Goal: Task Accomplishment & Management: Use online tool/utility

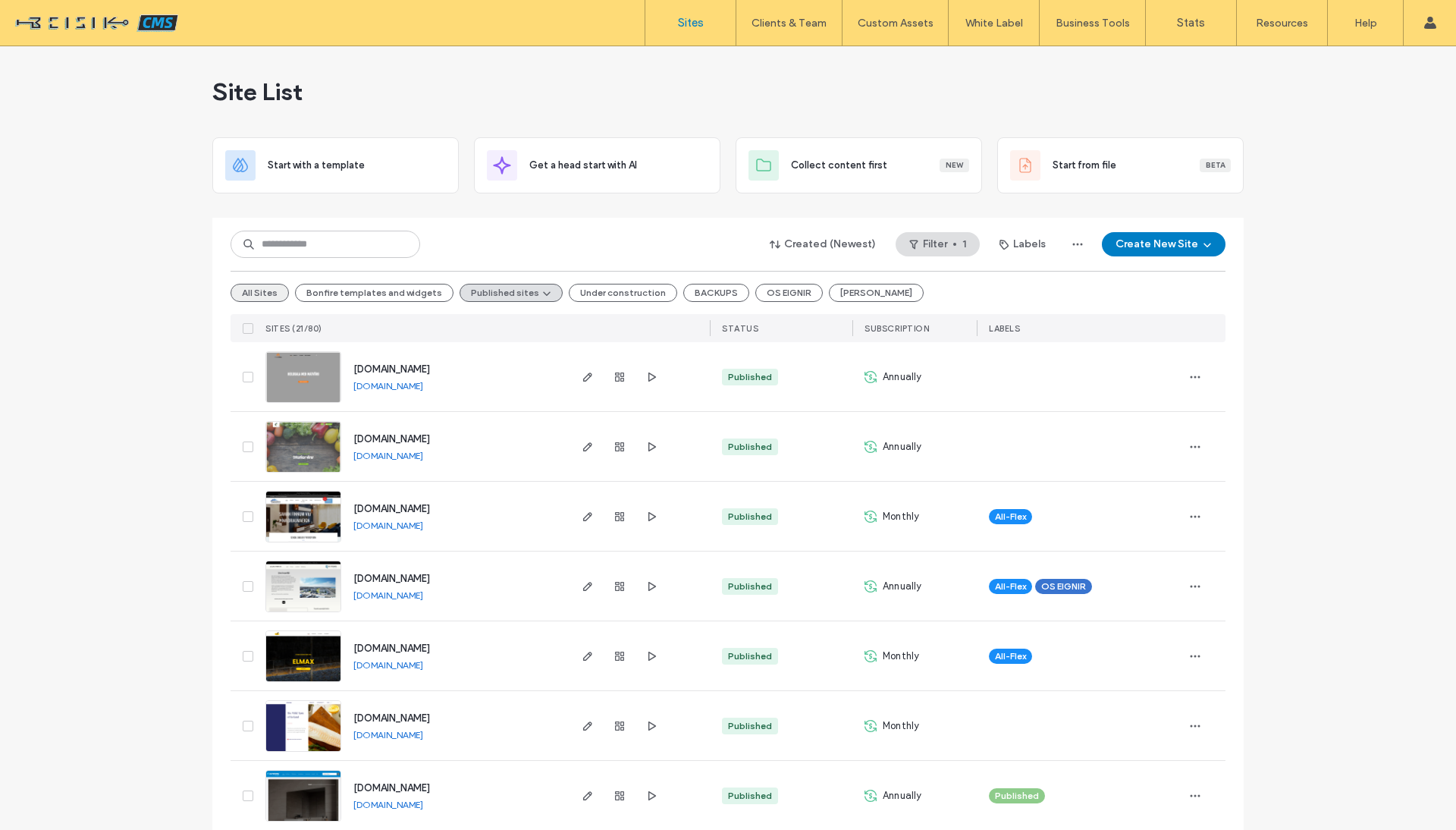
click at [261, 291] on button "All Sites" at bounding box center [260, 292] width 59 height 18
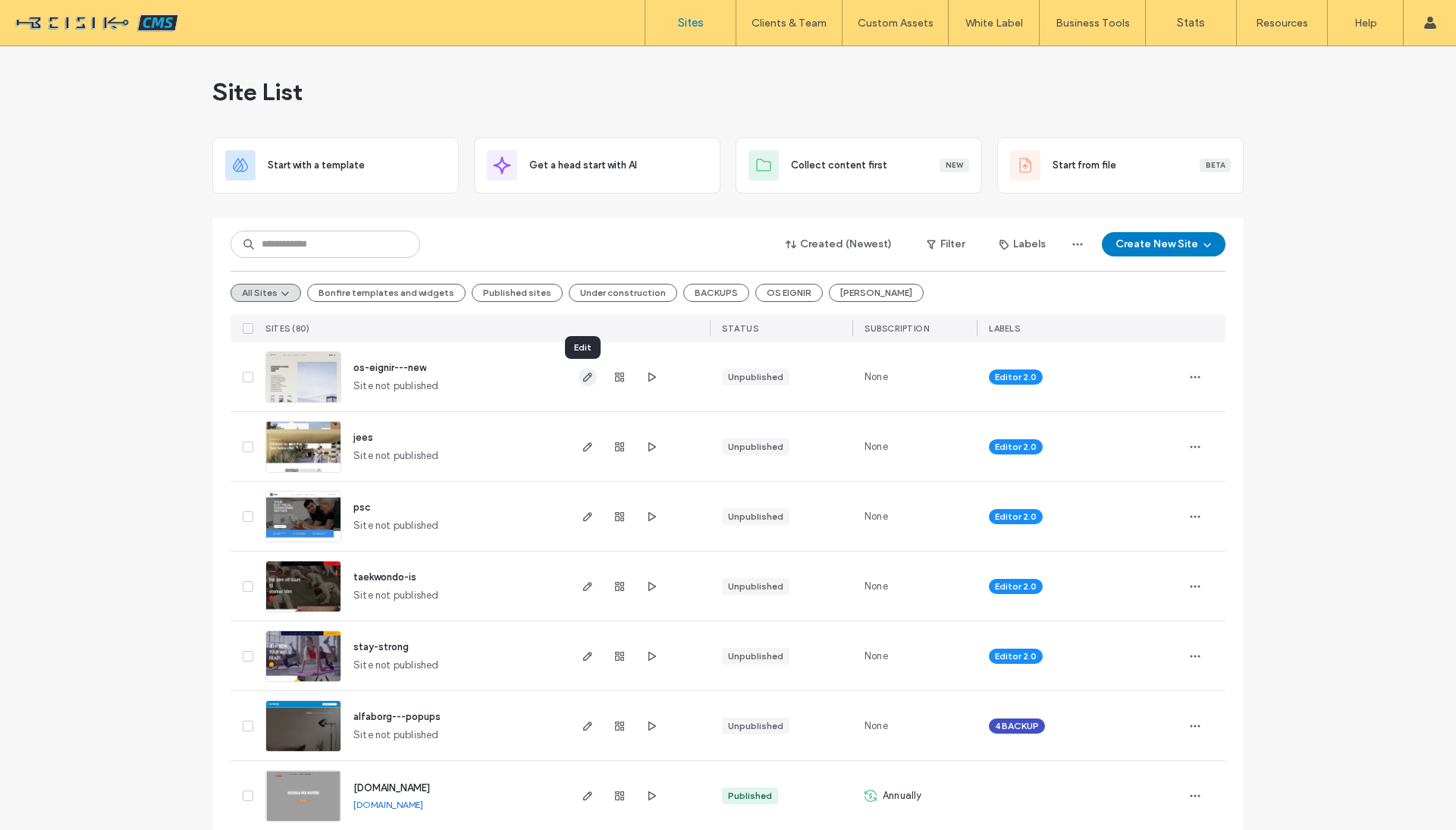
click at [583, 379] on use "button" at bounding box center [587, 377] width 9 height 9
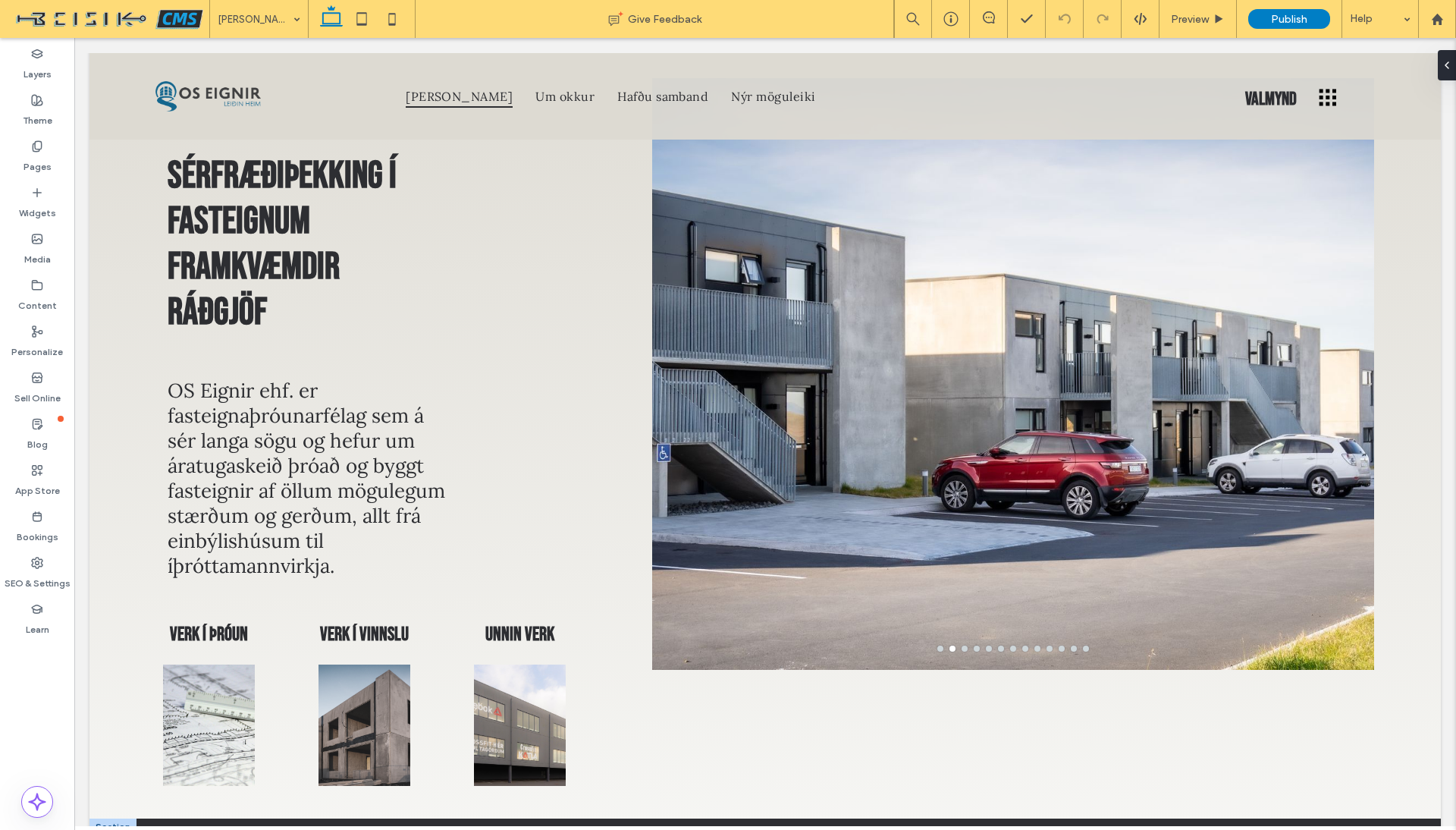
scroll to position [134, 0]
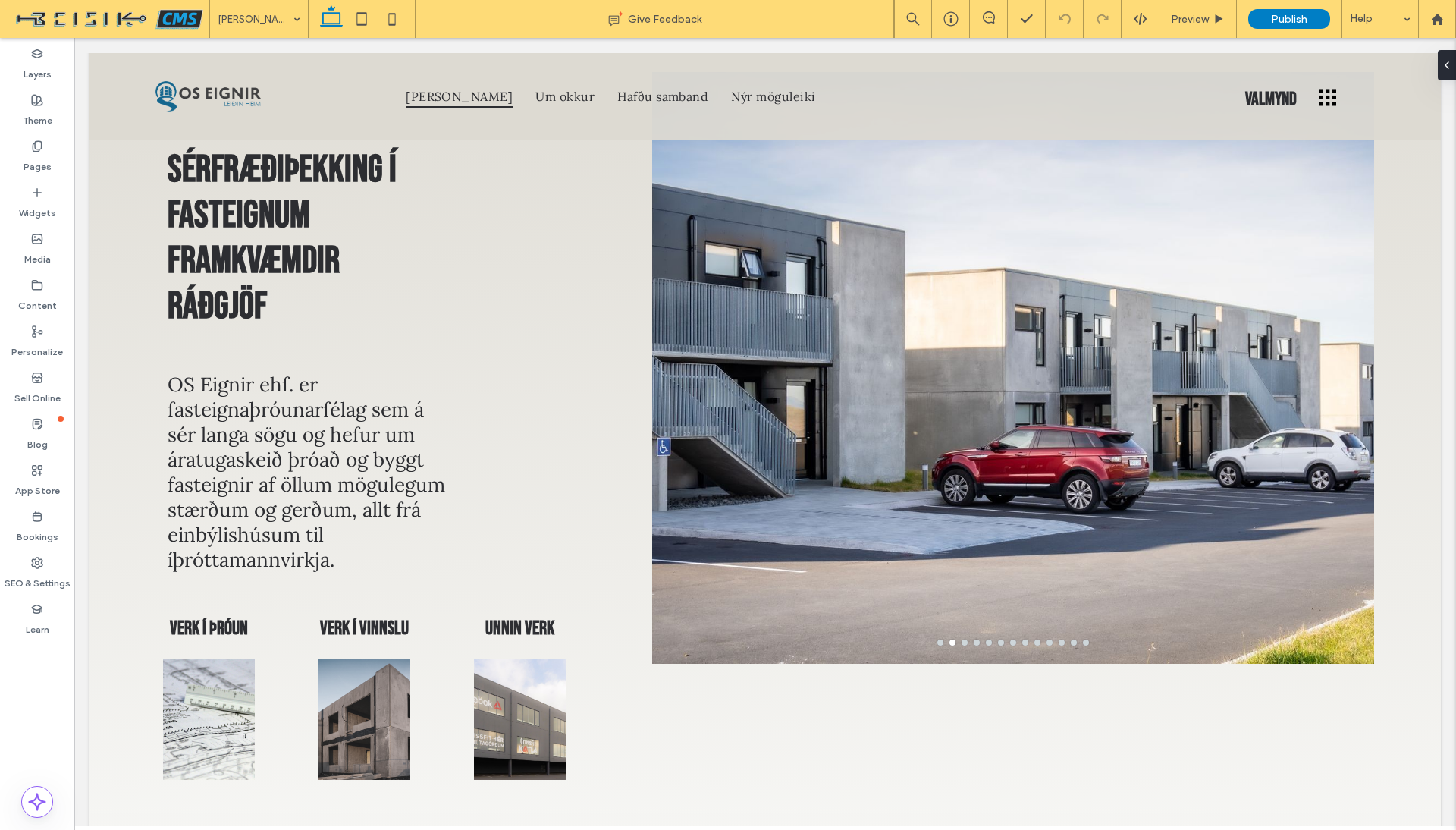
click at [257, 519] on span "OS Eignir ehf. er fasteignaþróunarfélag sem á sér langa sögu og hefur um áratug…" at bounding box center [306, 472] width 277 height 200
click at [268, 507] on span "OS Eignir ehf. er fasteignaþróunarfélag sem á sér langa sögu og hefur um áratug…" at bounding box center [306, 472] width 277 height 200
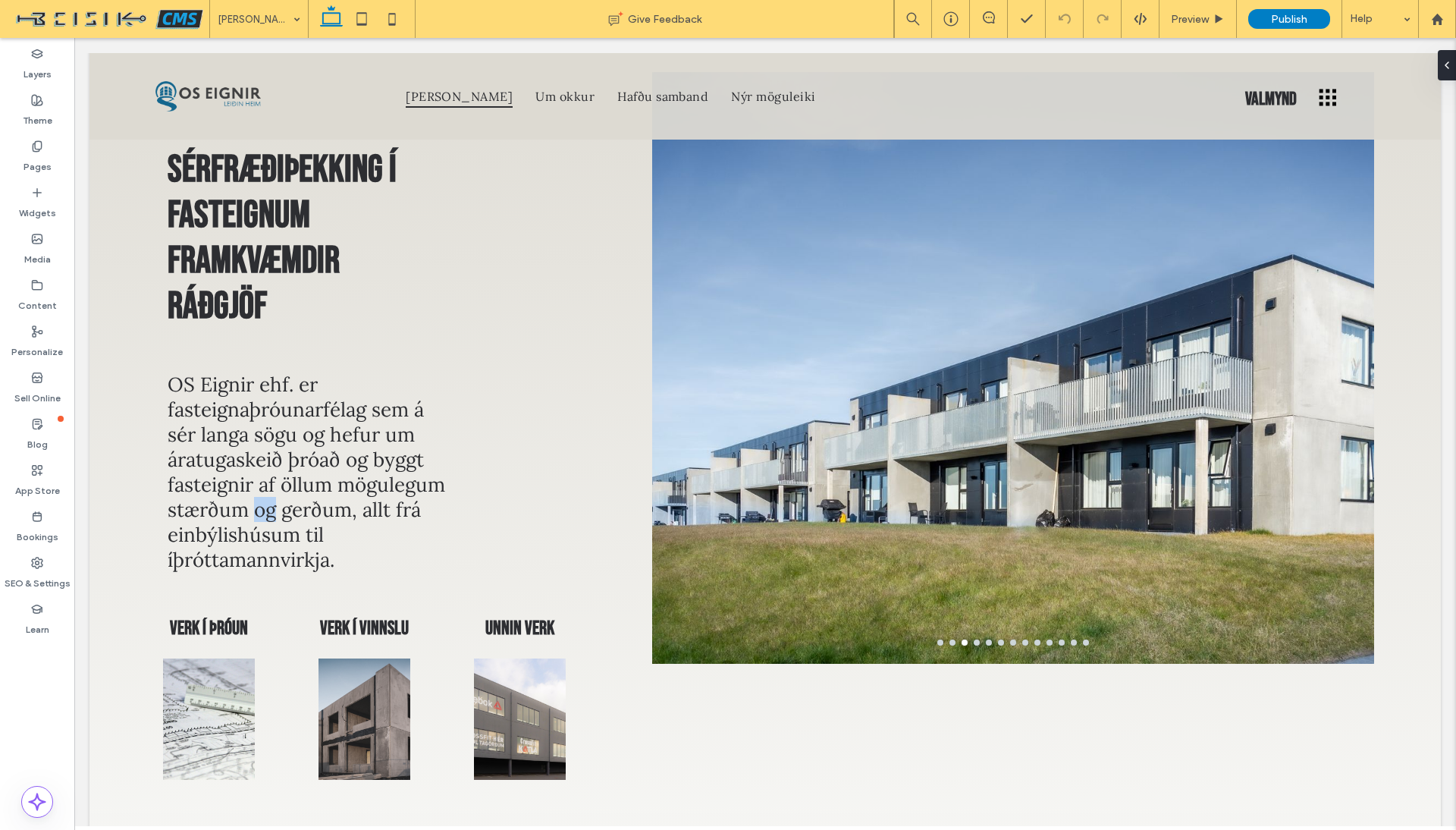
click at [268, 507] on span "OS Eignir ehf. er fasteignaþróunarfélag sem á sér langa sögu og hefur um áratug…" at bounding box center [306, 472] width 277 height 200
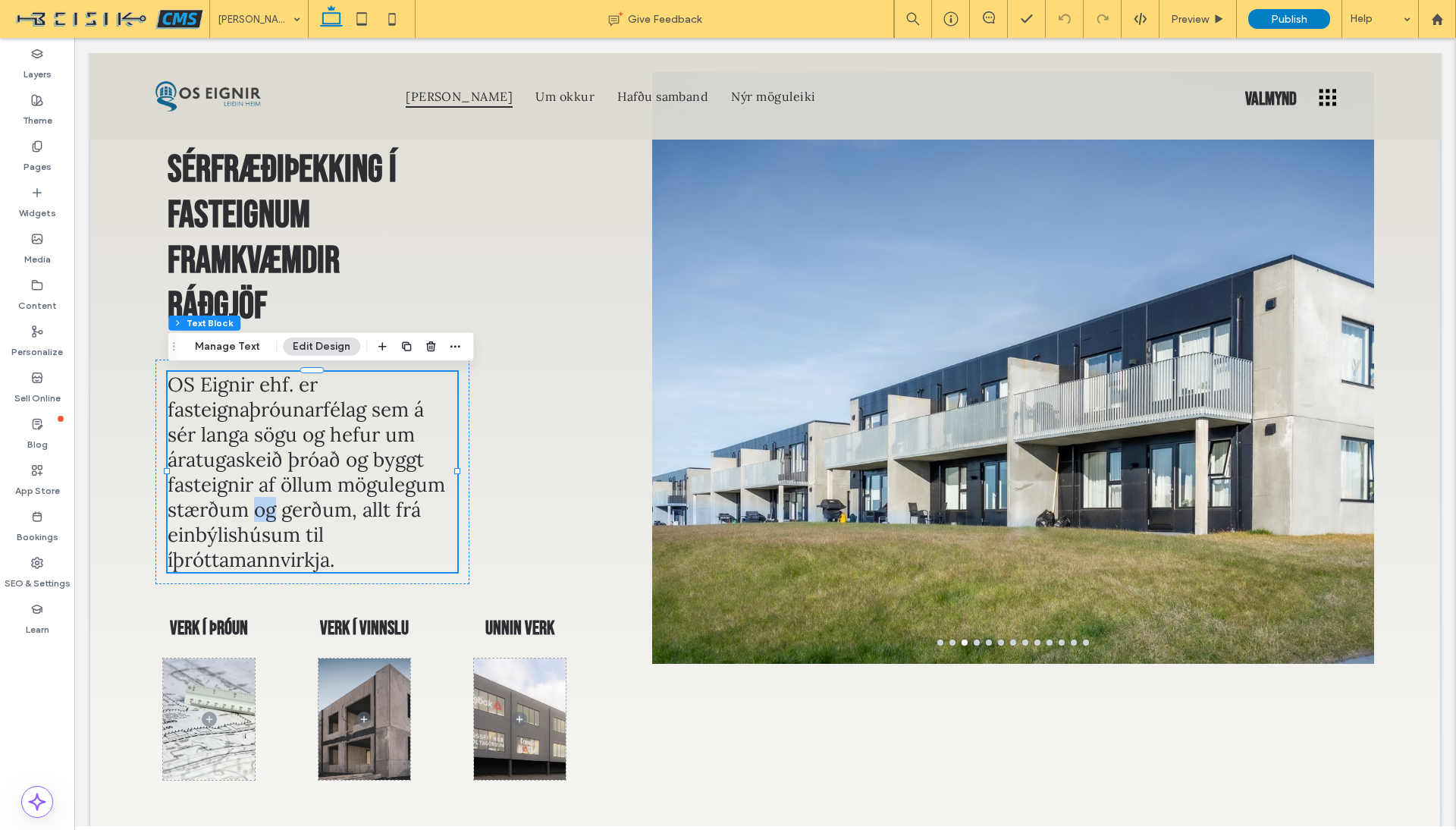
click at [268, 507] on span "OS Eignir ehf. er fasteignaþróunarfélag sem á sér langa sögu og hefur um áratug…" at bounding box center [306, 472] width 277 height 200
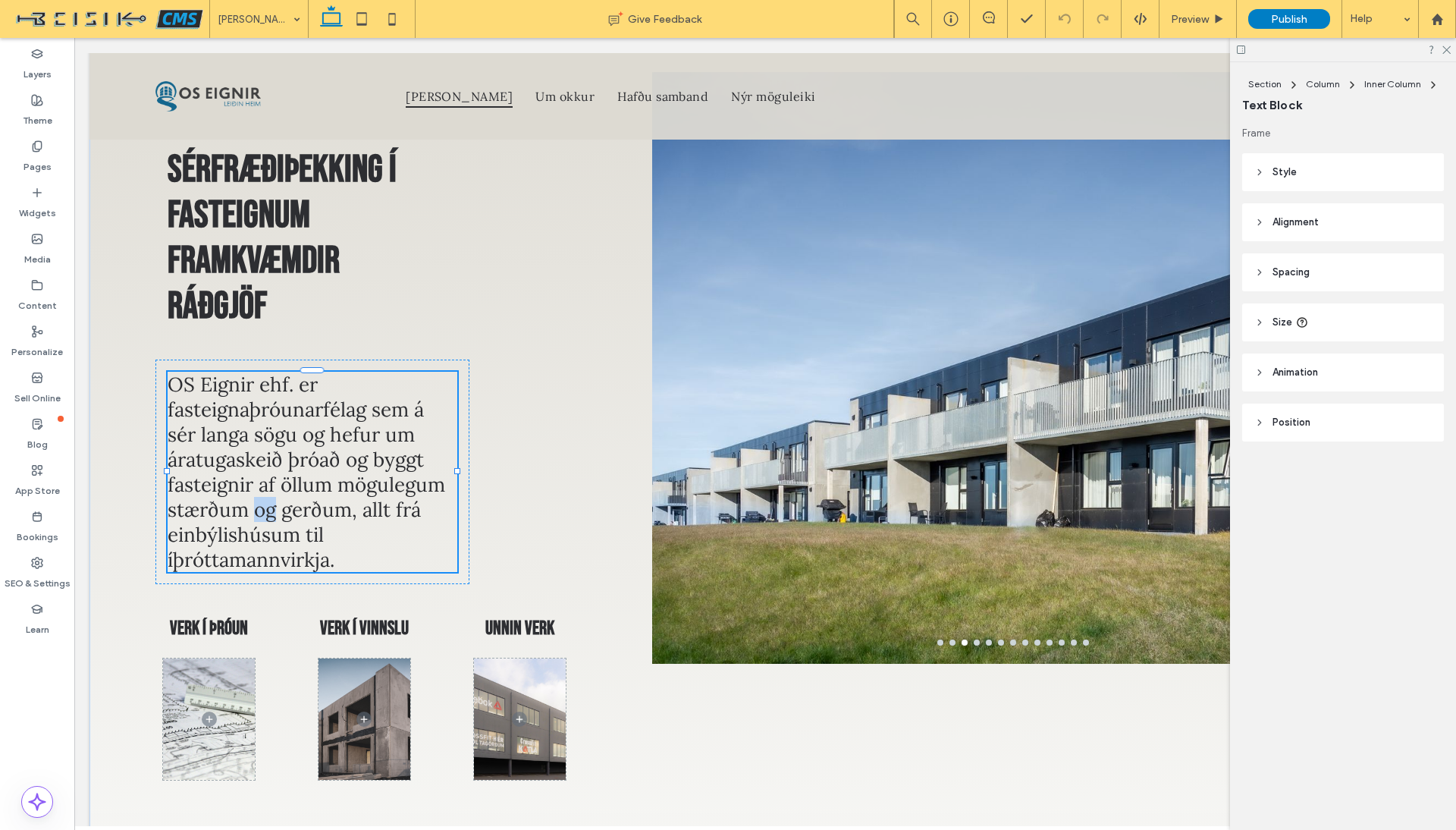
click at [268, 507] on span "OS Eignir ehf. er fasteignaþróunarfélag sem á sér langa sögu og hefur um áratug…" at bounding box center [306, 472] width 277 height 200
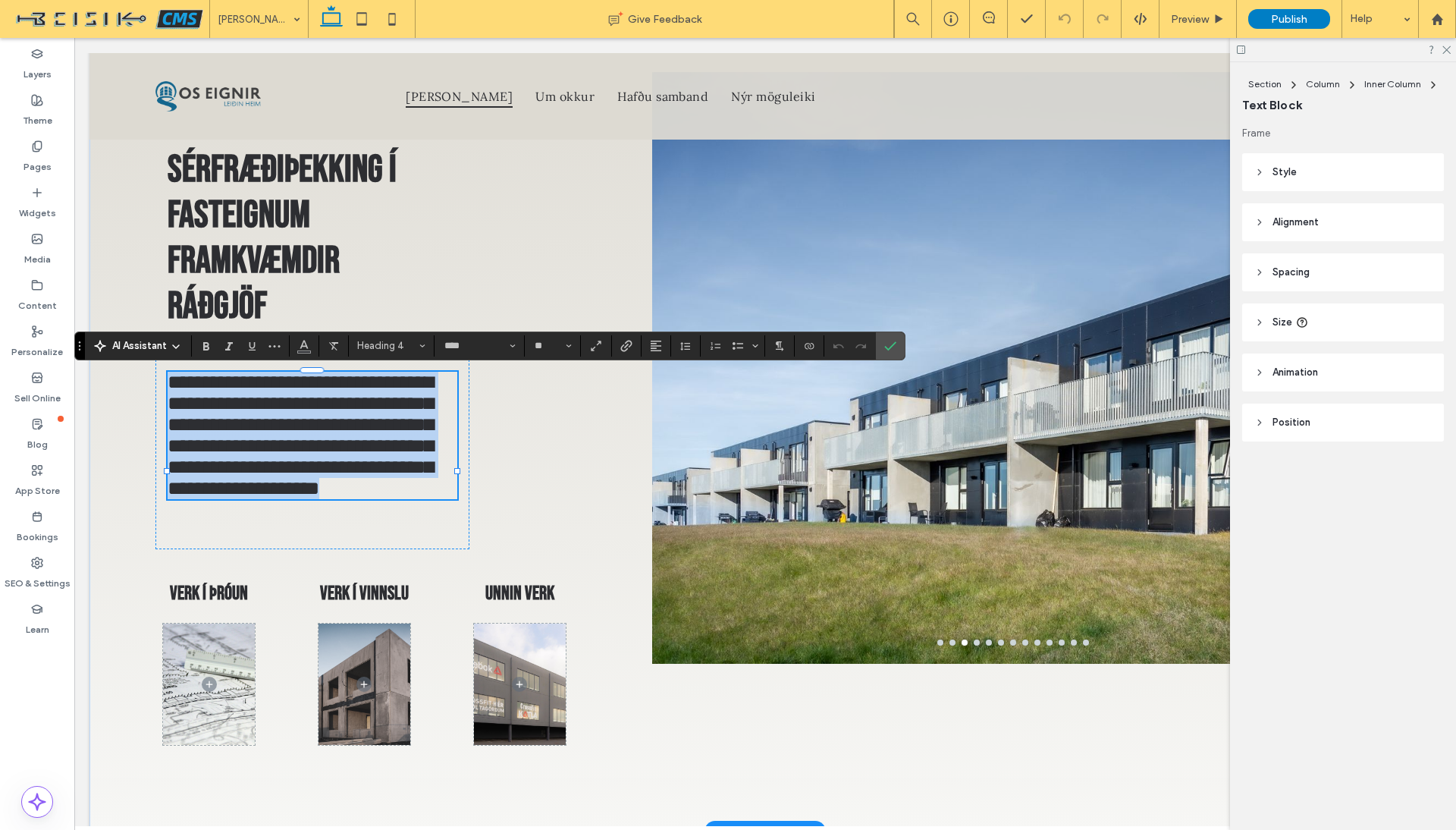
type input "****"
type input "**"
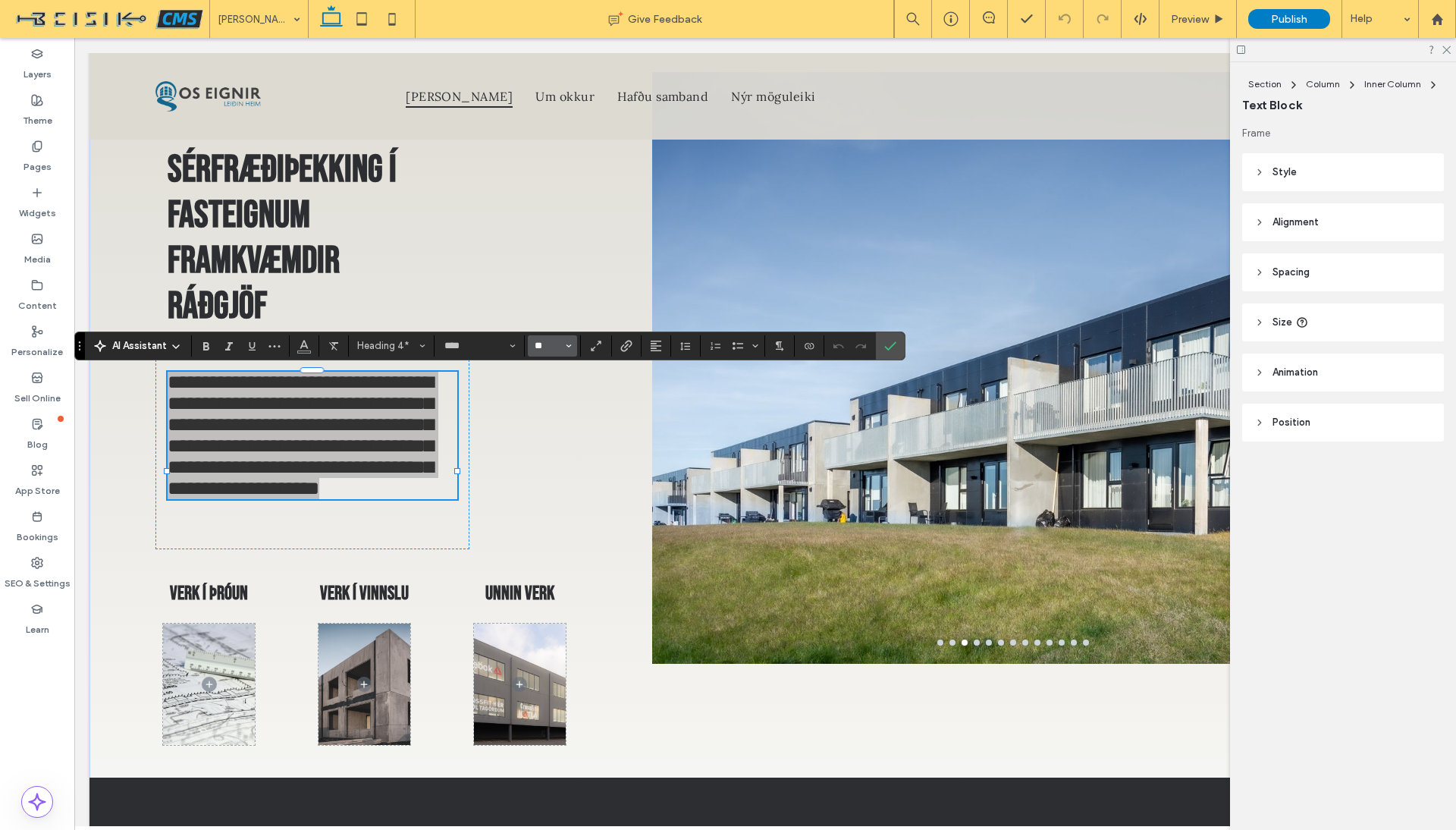
click at [540, 343] on input "**" at bounding box center [548, 346] width 30 height 12
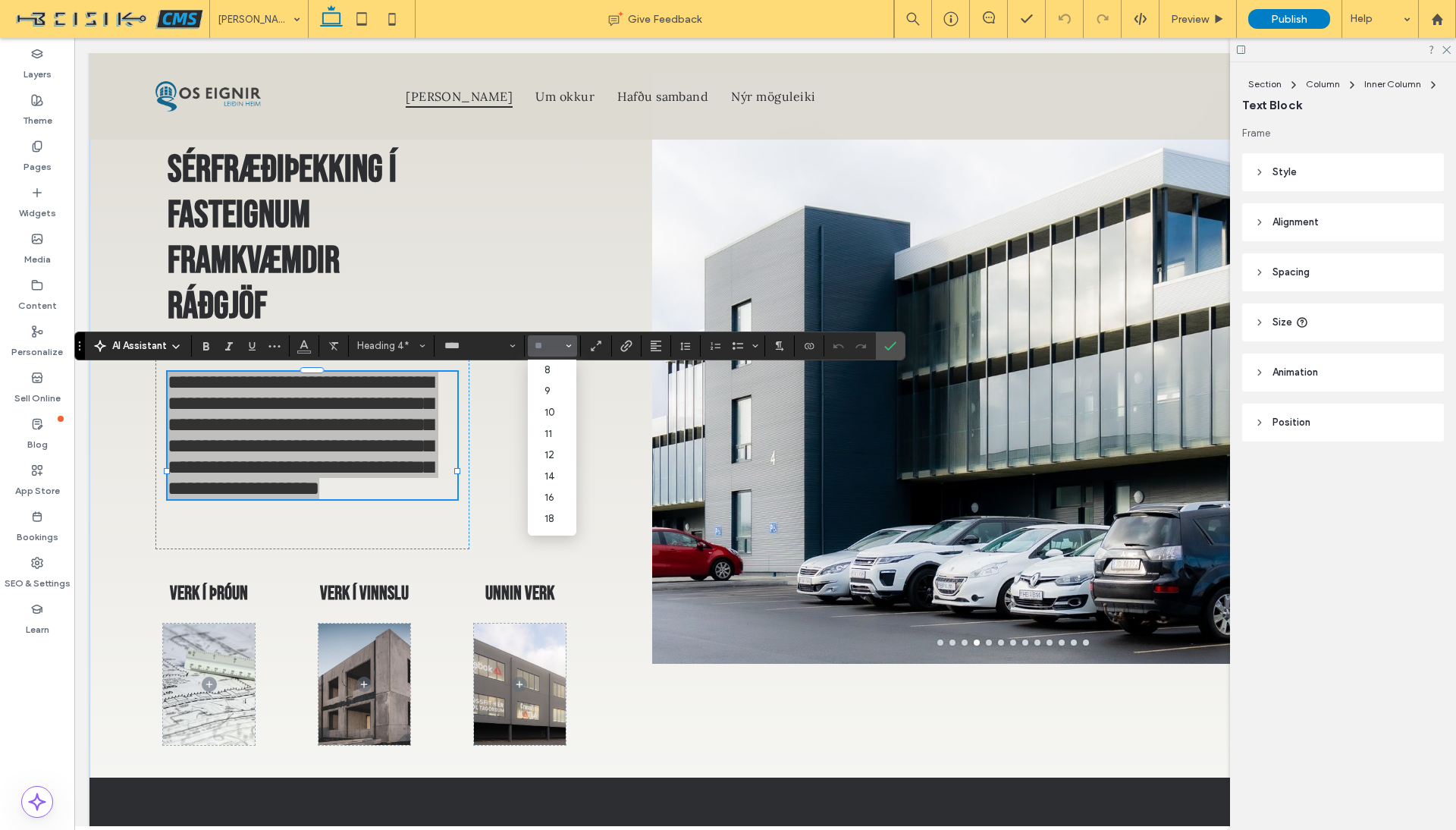
click at [549, 345] on input "Size-input" at bounding box center [548, 346] width 30 height 12
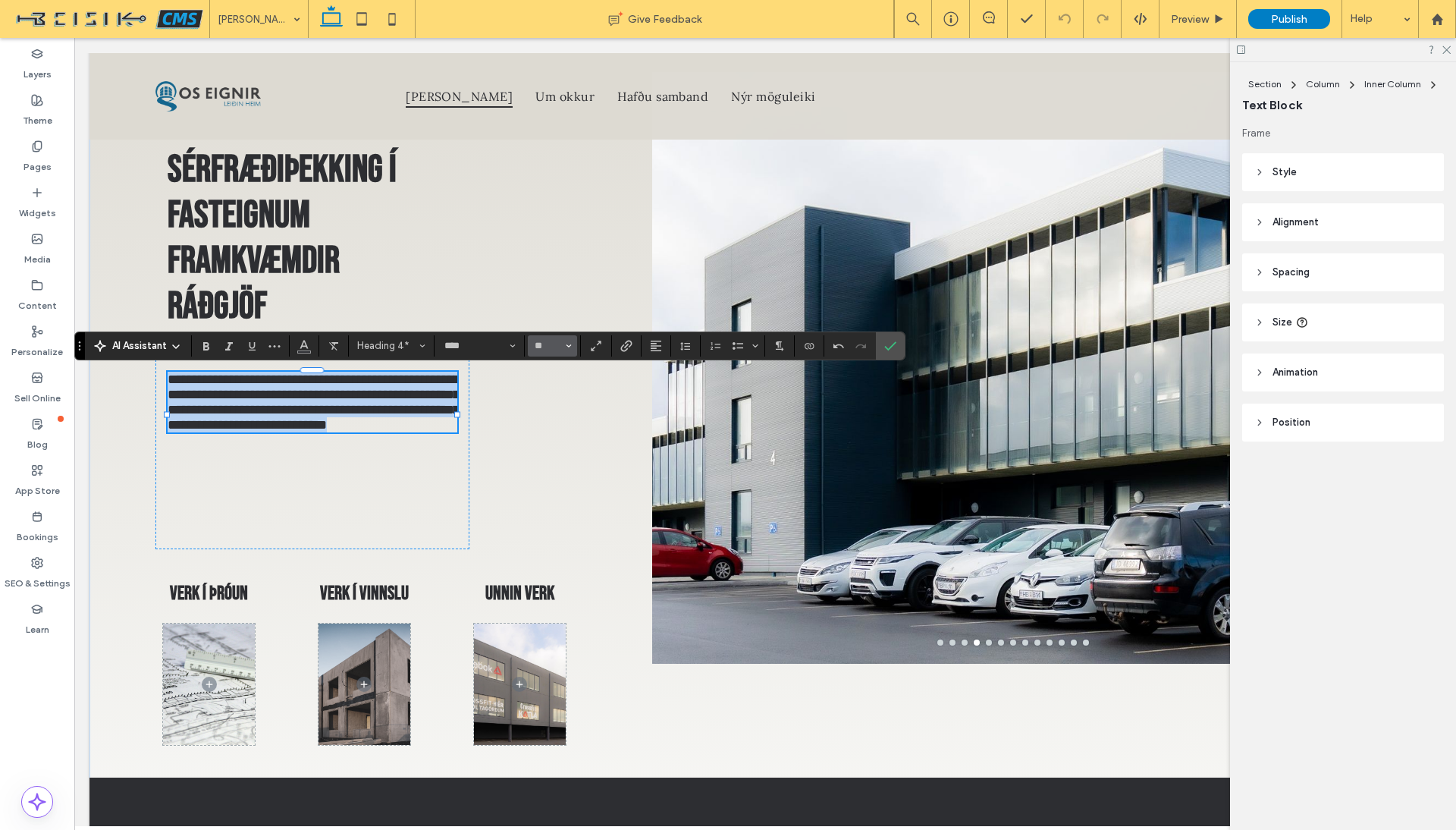
type input "**"
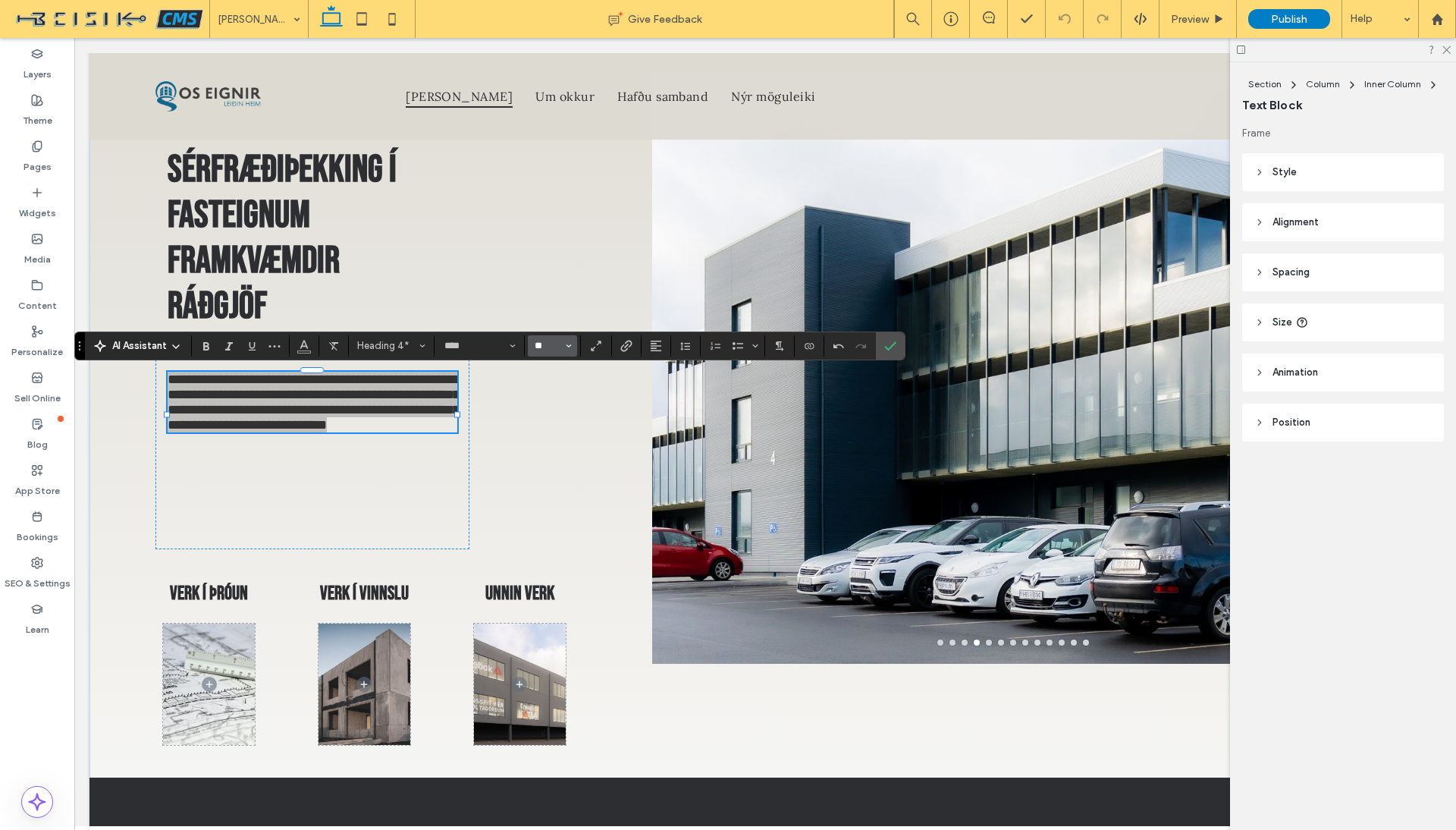
click at [540, 347] on input "**" at bounding box center [548, 346] width 30 height 12
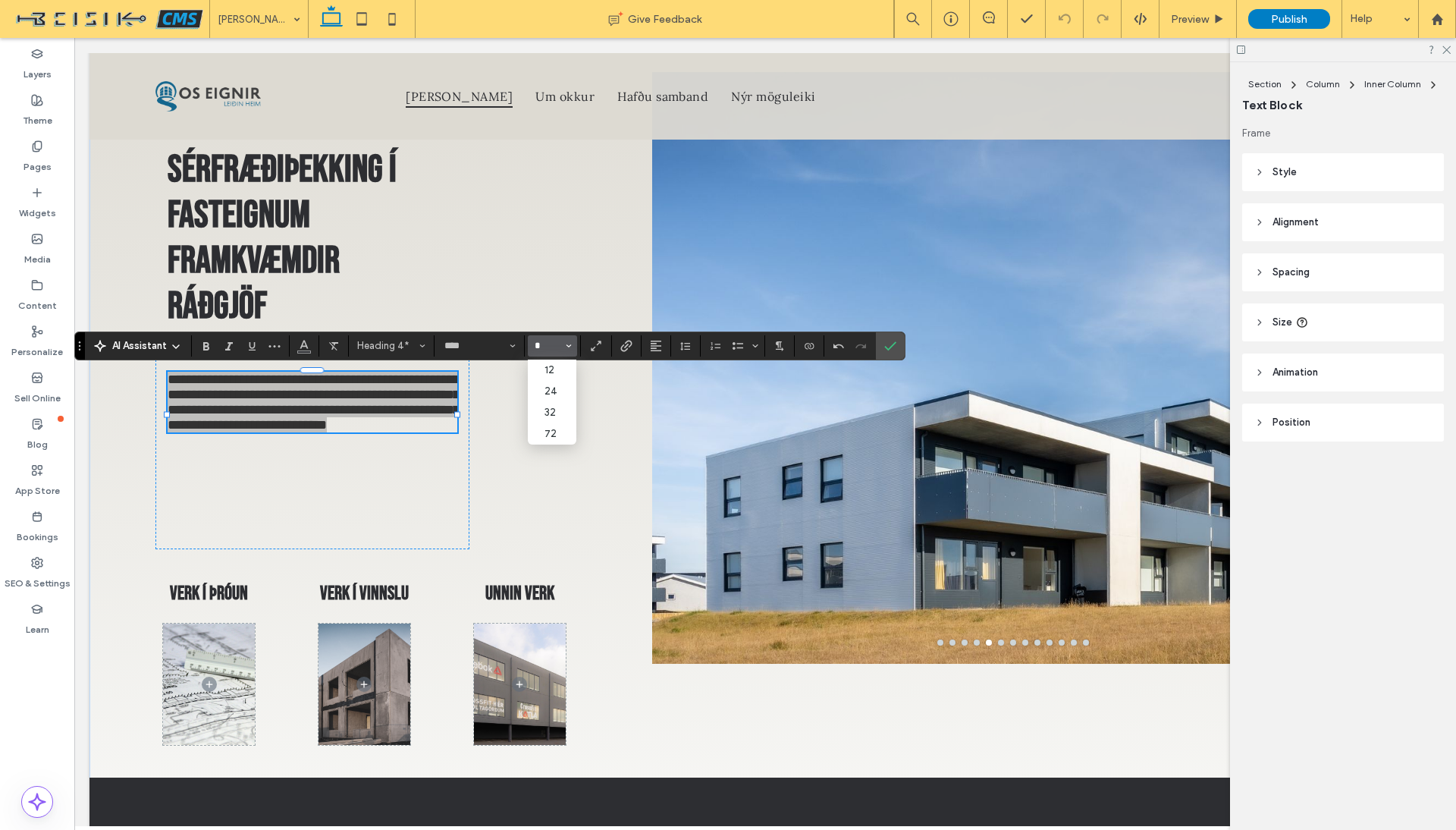
type input "**"
click at [889, 343] on icon "Confirm" at bounding box center [890, 346] width 12 height 12
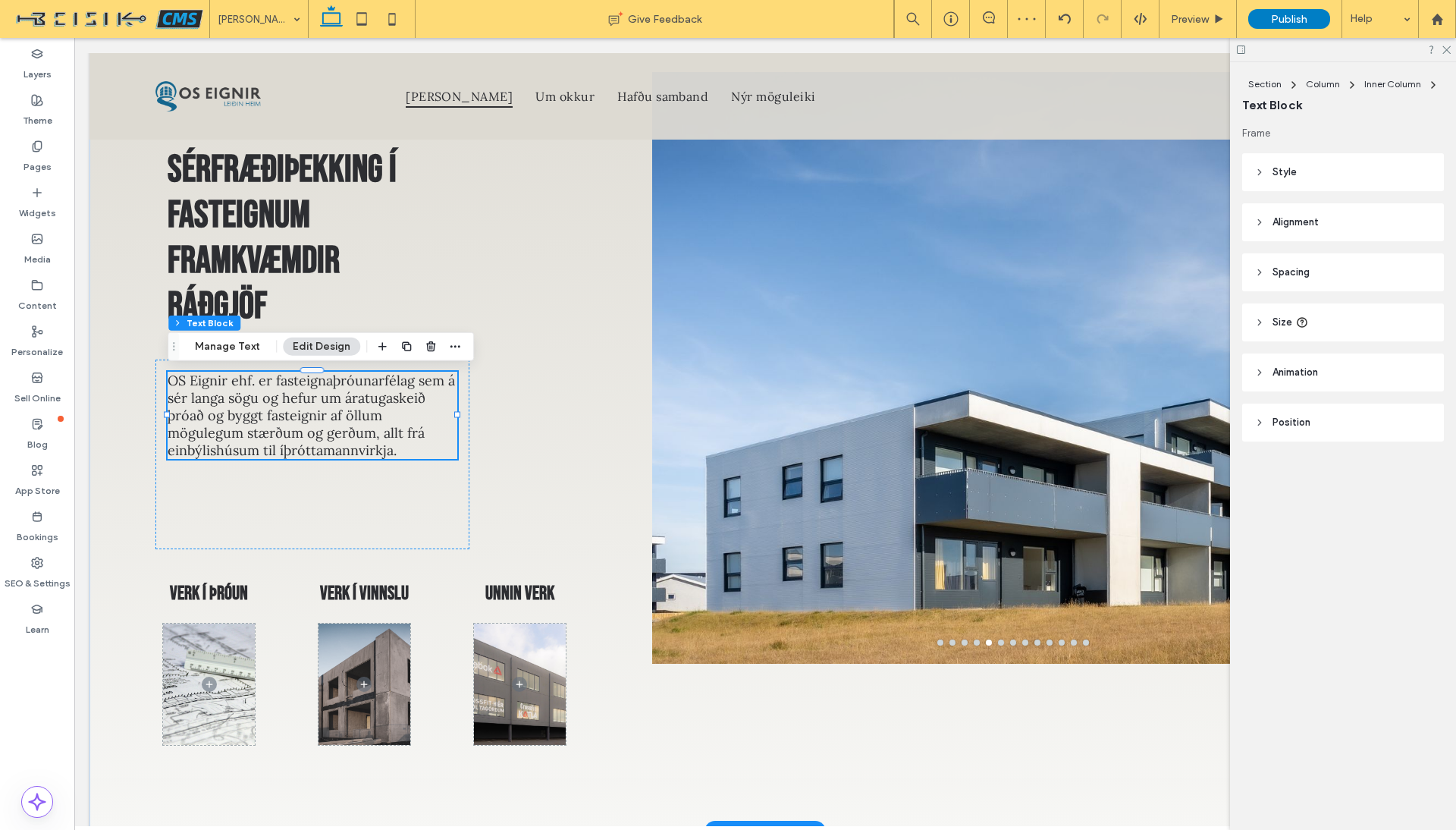
click at [505, 464] on div "Sérfræðiþekking í fasteignum Framkvæmdir Ráðgjöf OS Eignir ehf. er fasteignaþró…" at bounding box center [379, 445] width 471 height 771
click at [397, 525] on div "OS Eignir ehf. er fasteignaþróunarfélag sem á sér langa sögu og hefur um áratug…" at bounding box center [312, 454] width 313 height 190
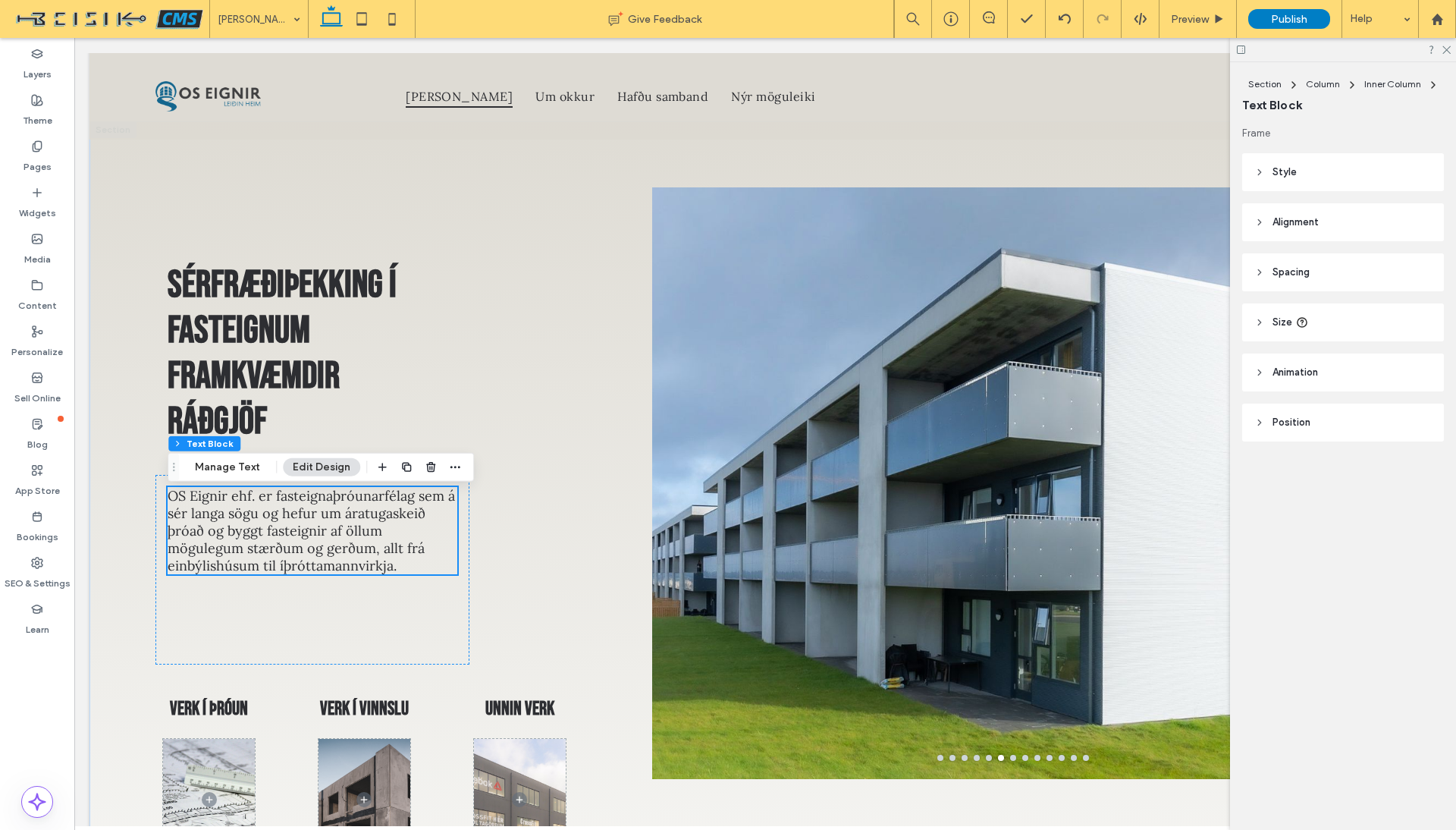
scroll to position [0, 0]
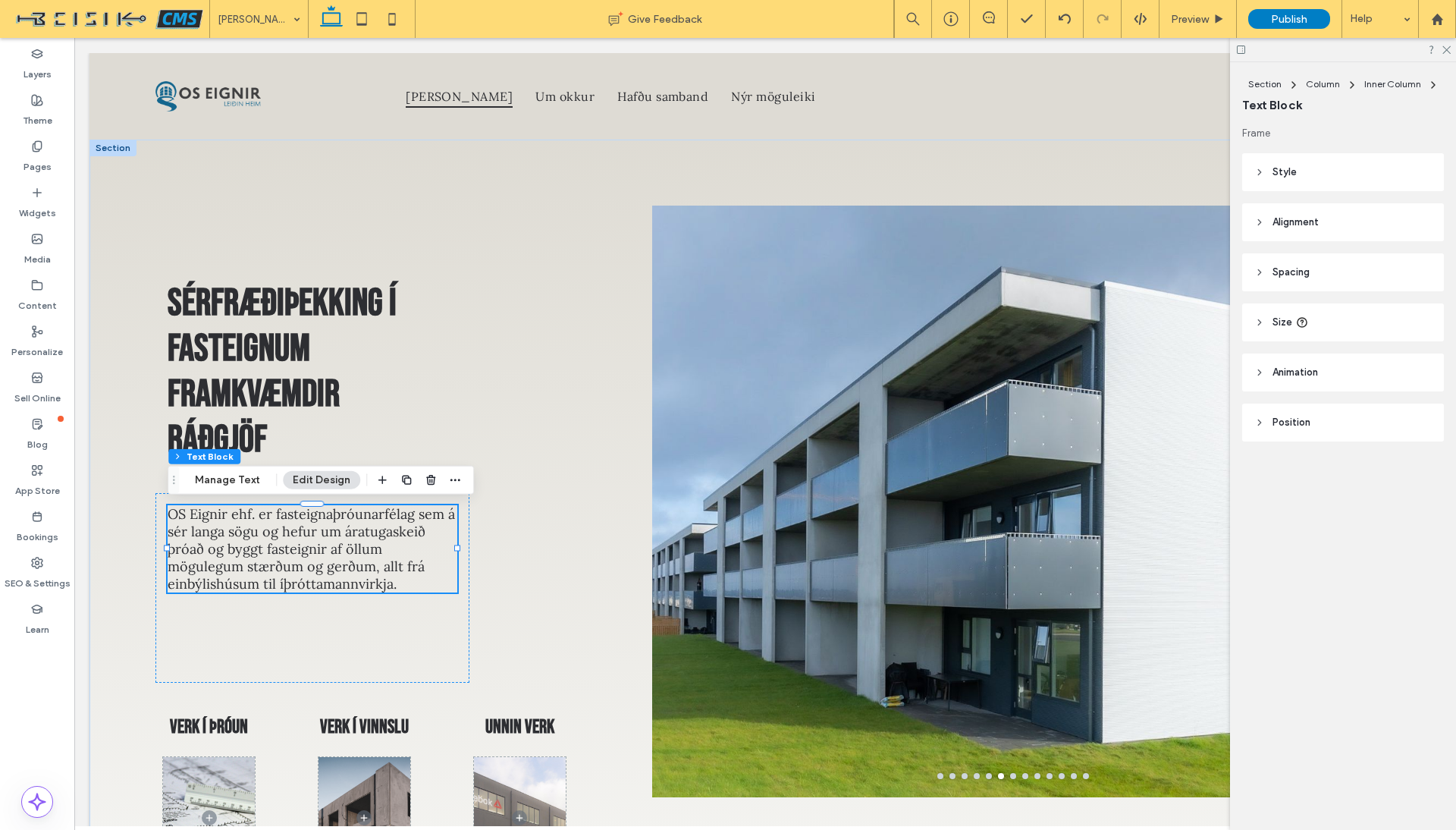
click at [534, 526] on div "Sérfræðiþekking í fasteignum Framkvæmdir Ráðgjöf OS Eignir ehf. er fasteignaþró…" at bounding box center [379, 579] width 471 height 771
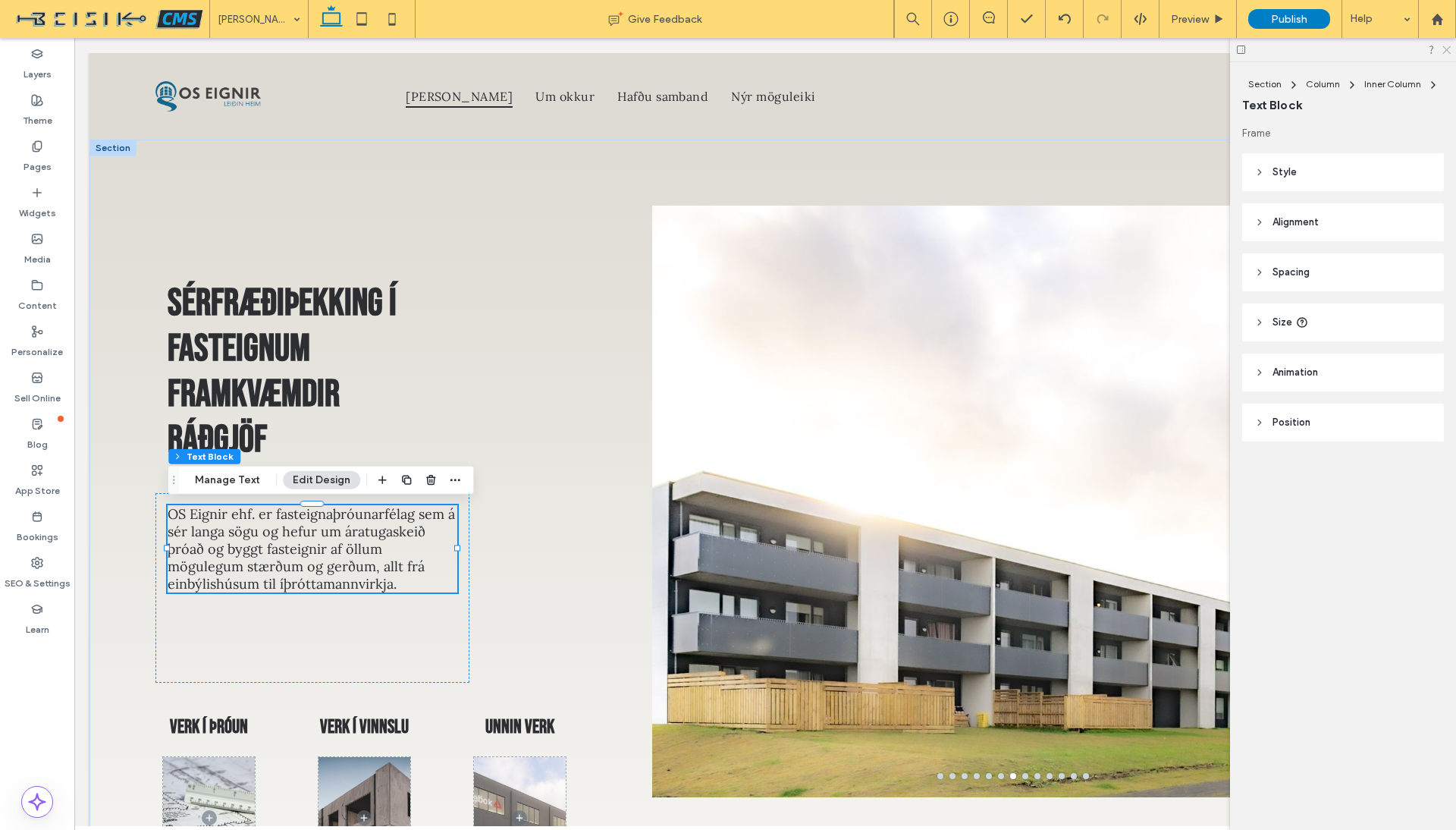
click at [1445, 50] on icon at bounding box center [1446, 49] width 10 height 10
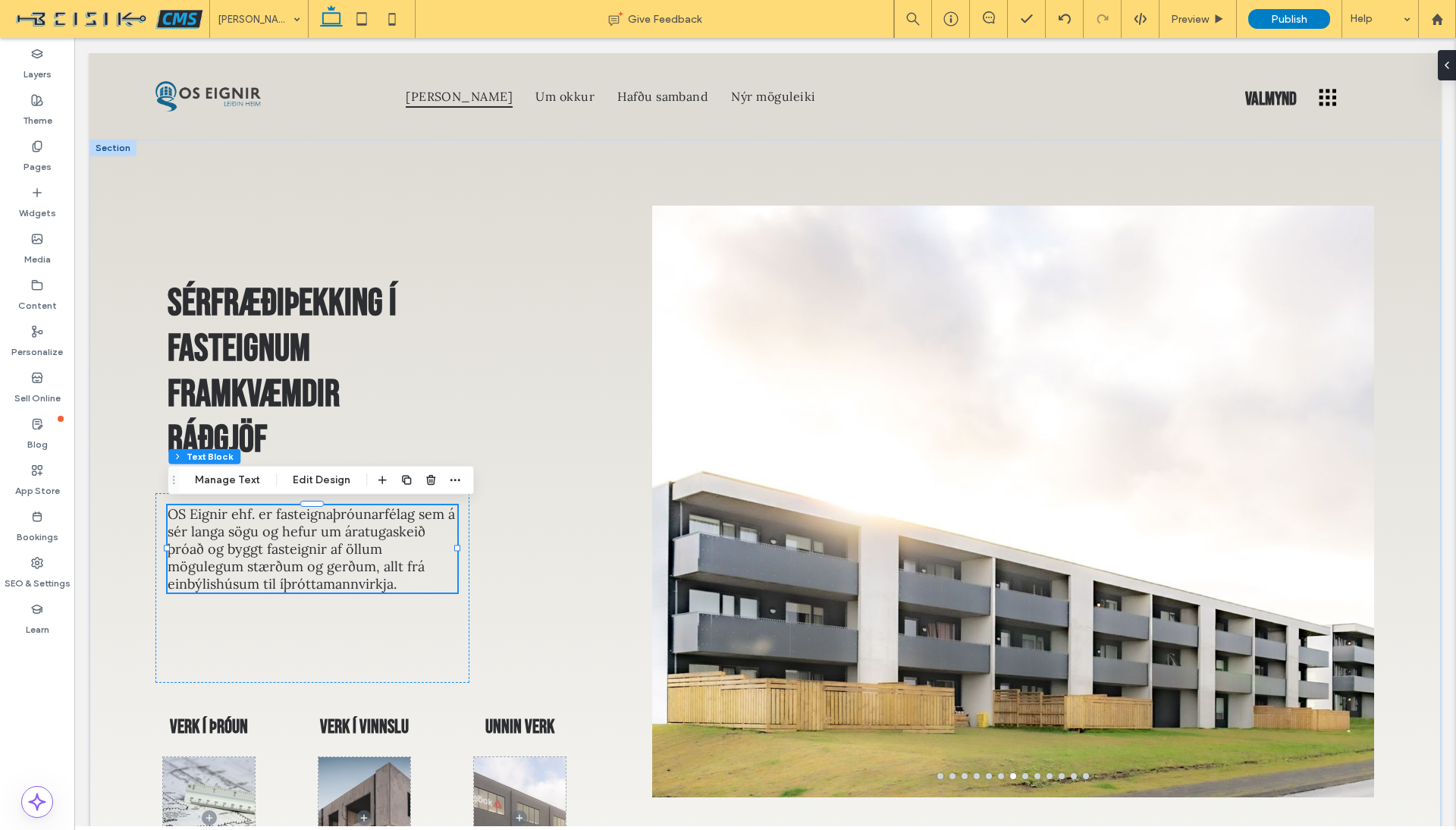
click at [114, 283] on div "Sérfræðiþekking í fasteignum Framkvæmdir Ráðgjöf OS Eignir ehf. er fasteignaþró…" at bounding box center [765, 552] width 1351 height 826
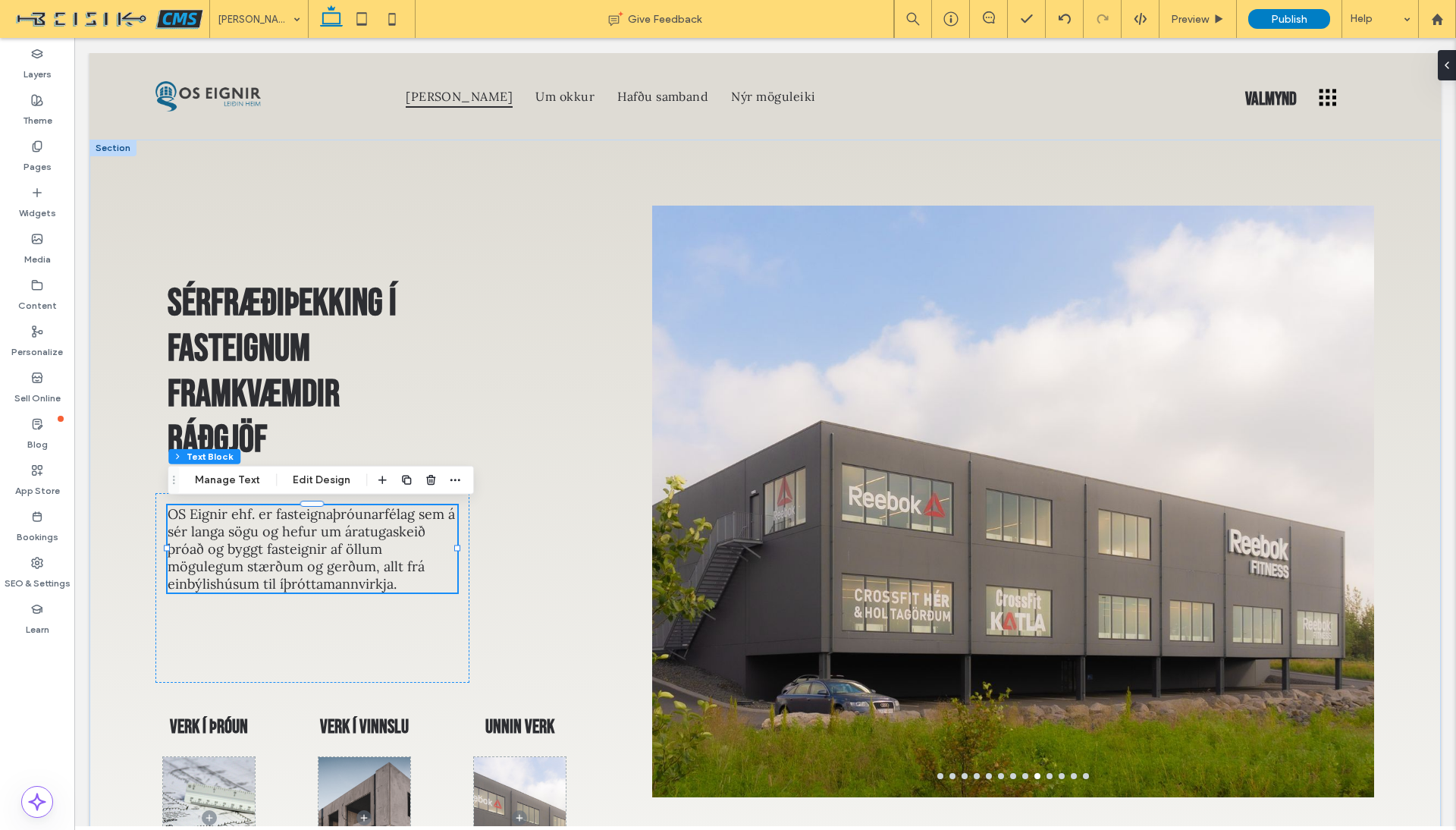
click at [246, 666] on div "OS Eignir ehf. er fasteignaþróunarfélag sem á sér langa sögu og hefur um áratug…" at bounding box center [312, 587] width 313 height 190
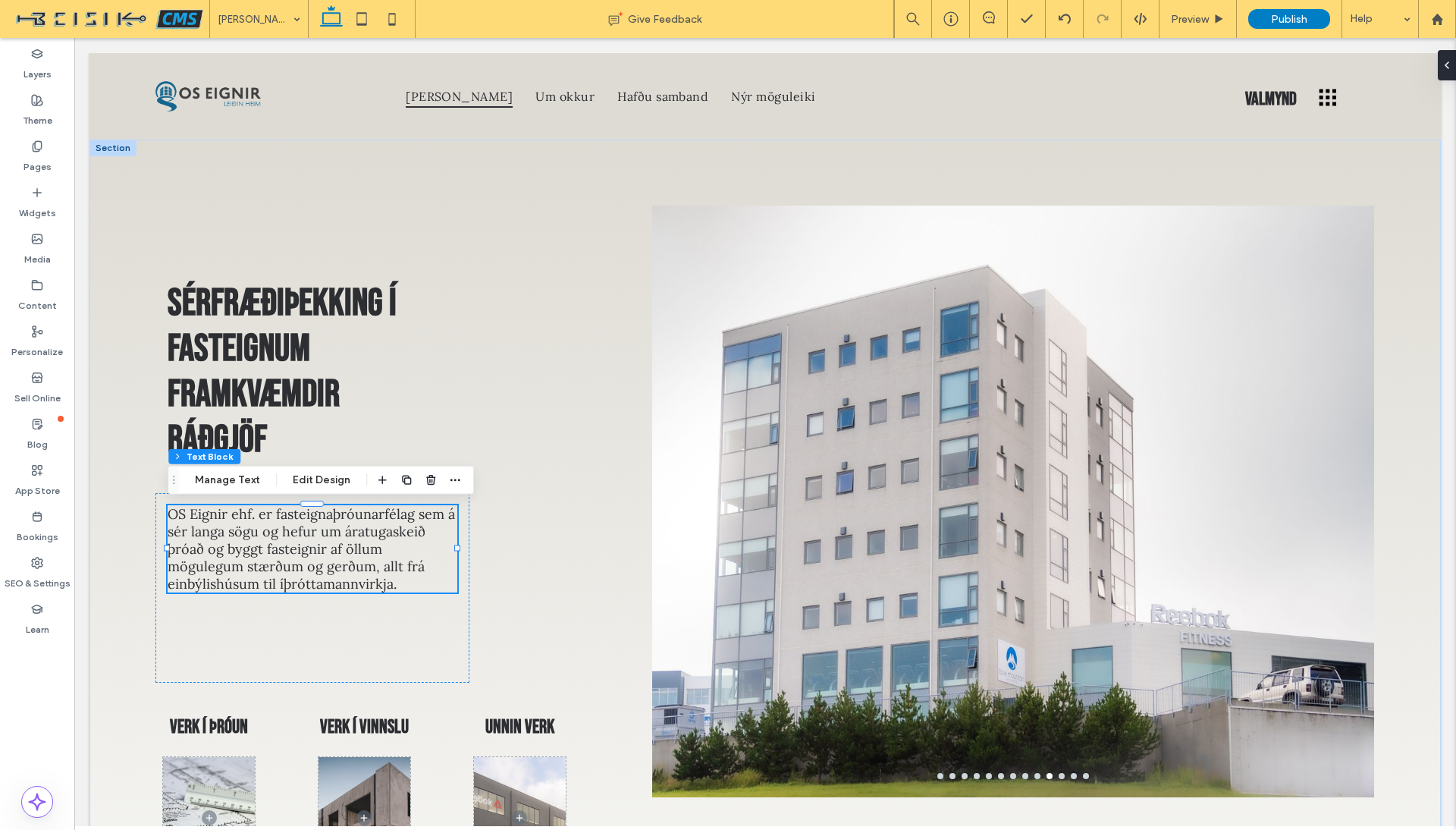
click at [177, 680] on div "OS Eignir ehf. er fasteignaþróunarfélag sem á sér langa sögu og hefur um áratug…" at bounding box center [312, 587] width 313 height 190
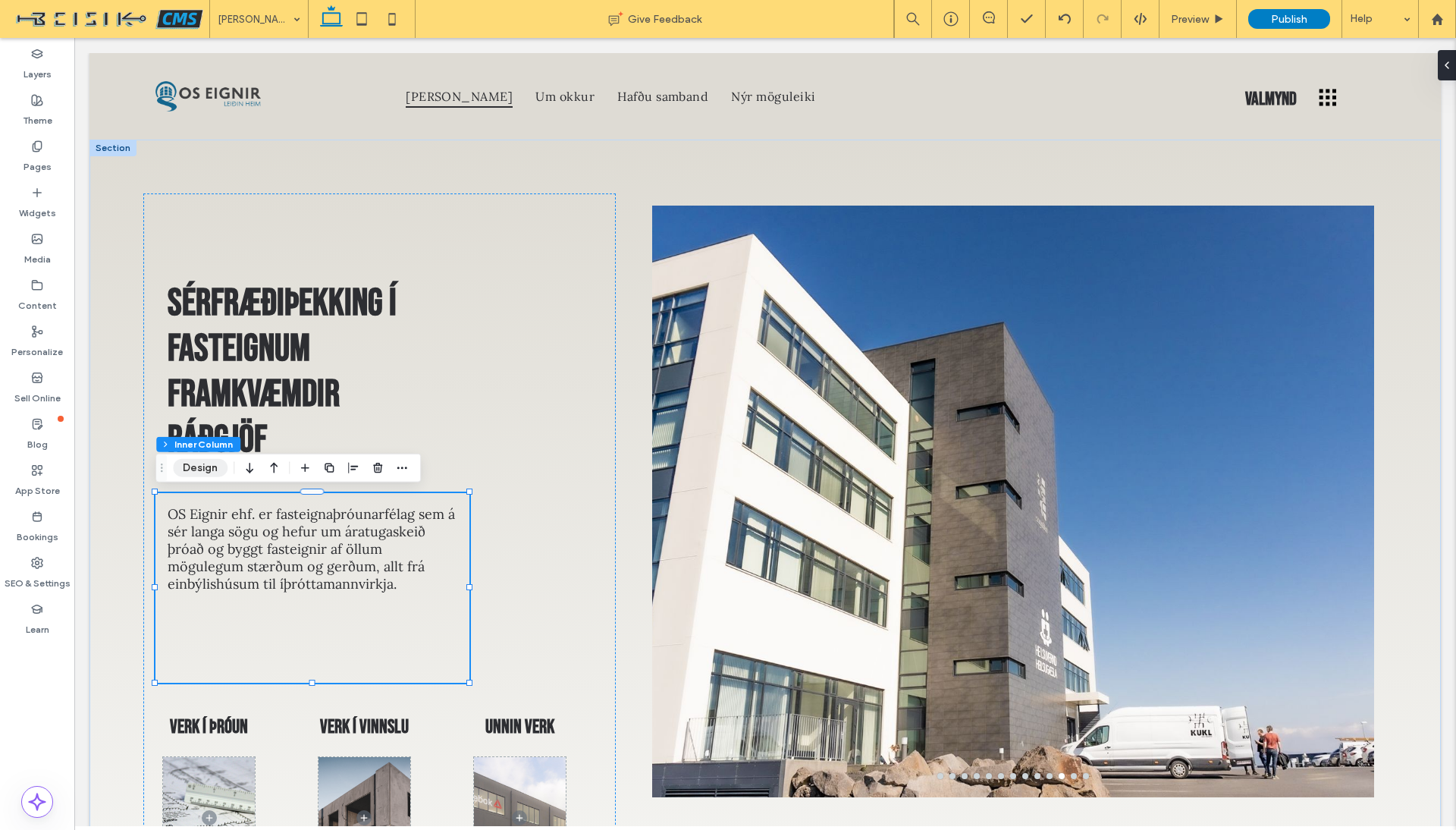
click at [195, 471] on button "Design" at bounding box center [200, 467] width 54 height 18
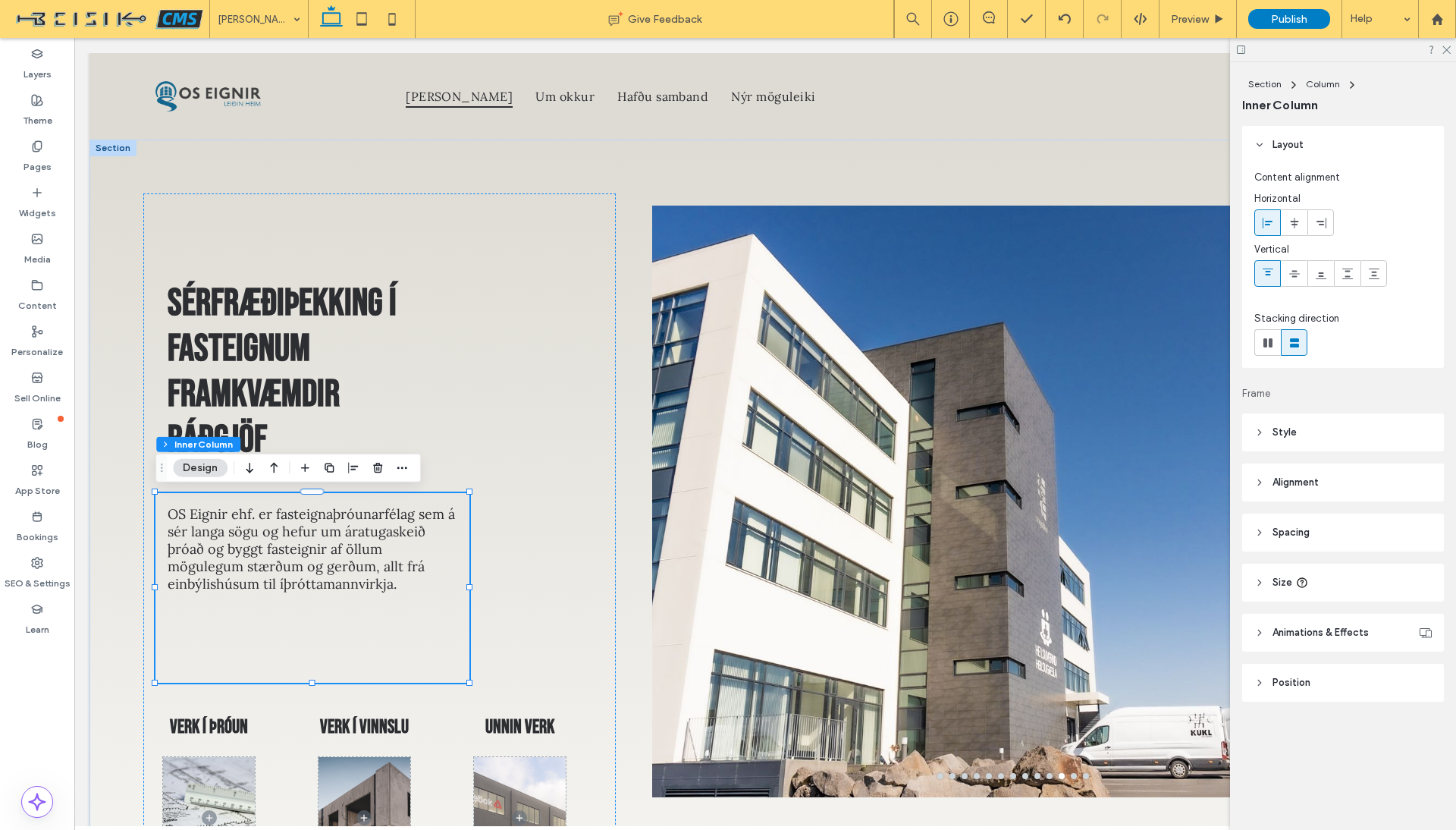
click at [1253, 588] on header "Size" at bounding box center [1343, 582] width 202 height 38
click at [1415, 666] on span "px" at bounding box center [1420, 667] width 10 height 15
click at [1411, 796] on span "A" at bounding box center [1412, 799] width 6 height 15
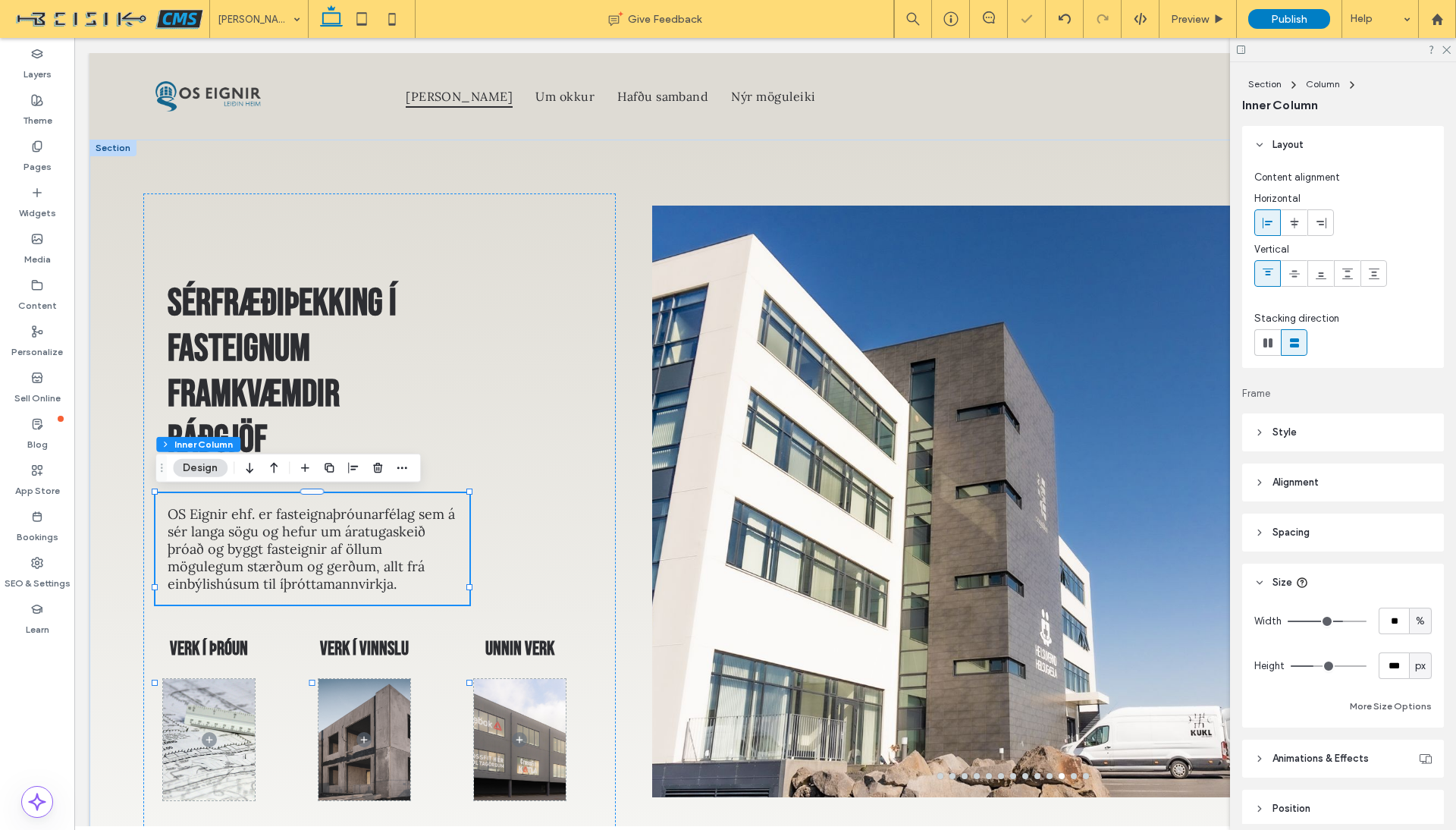
type input "*"
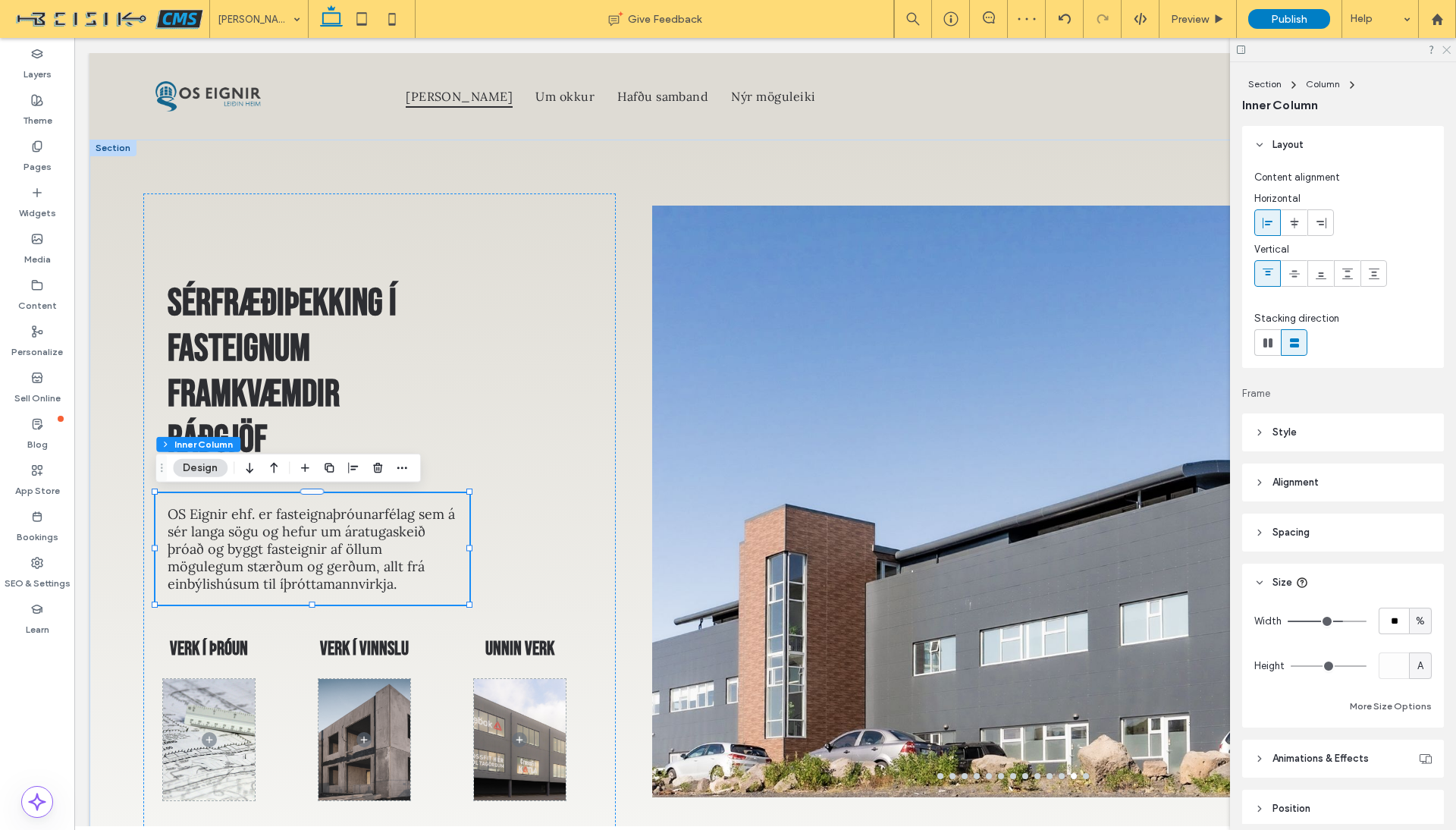
click at [1447, 45] on icon at bounding box center [1446, 49] width 10 height 10
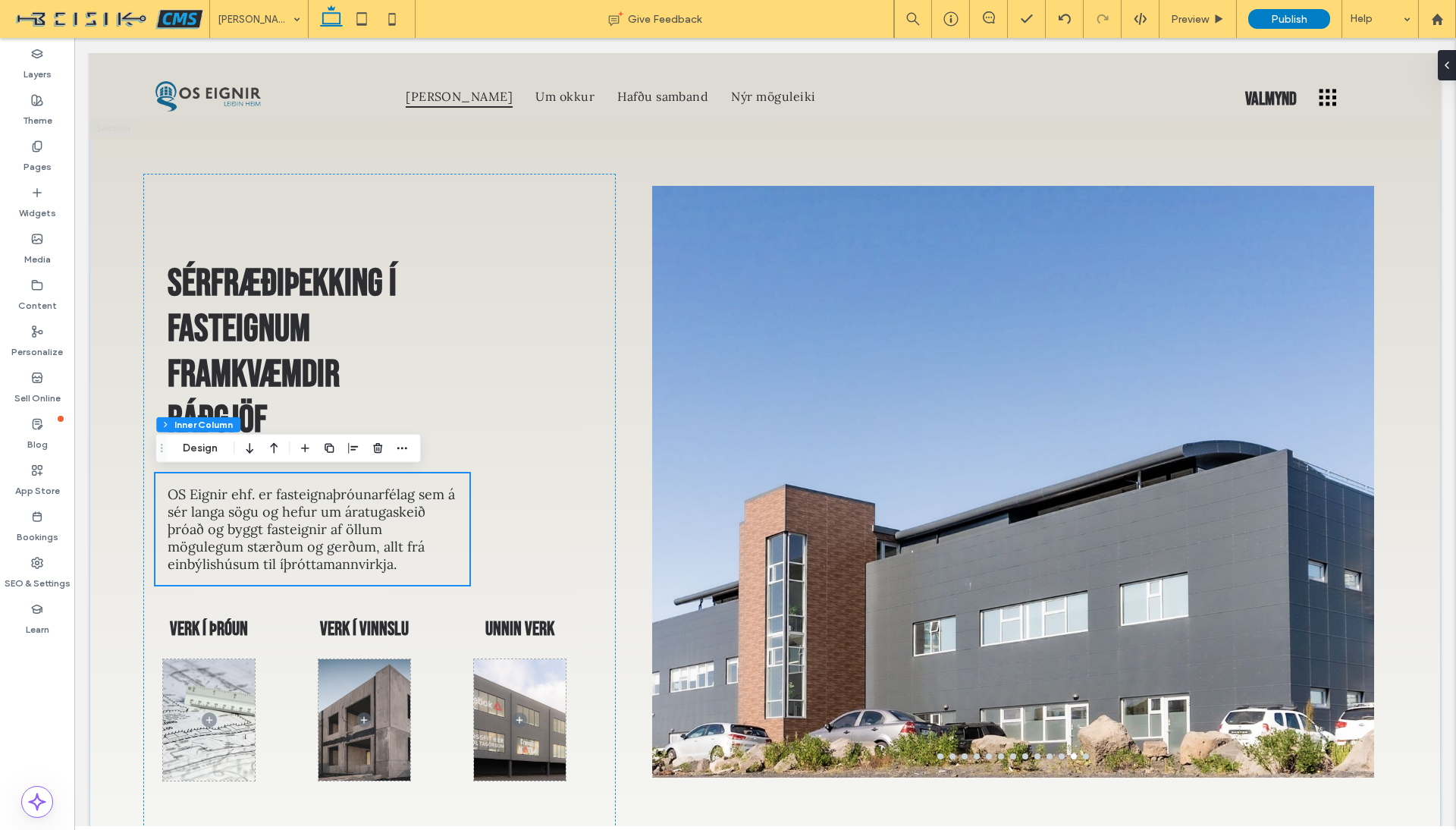
scroll to position [25, 0]
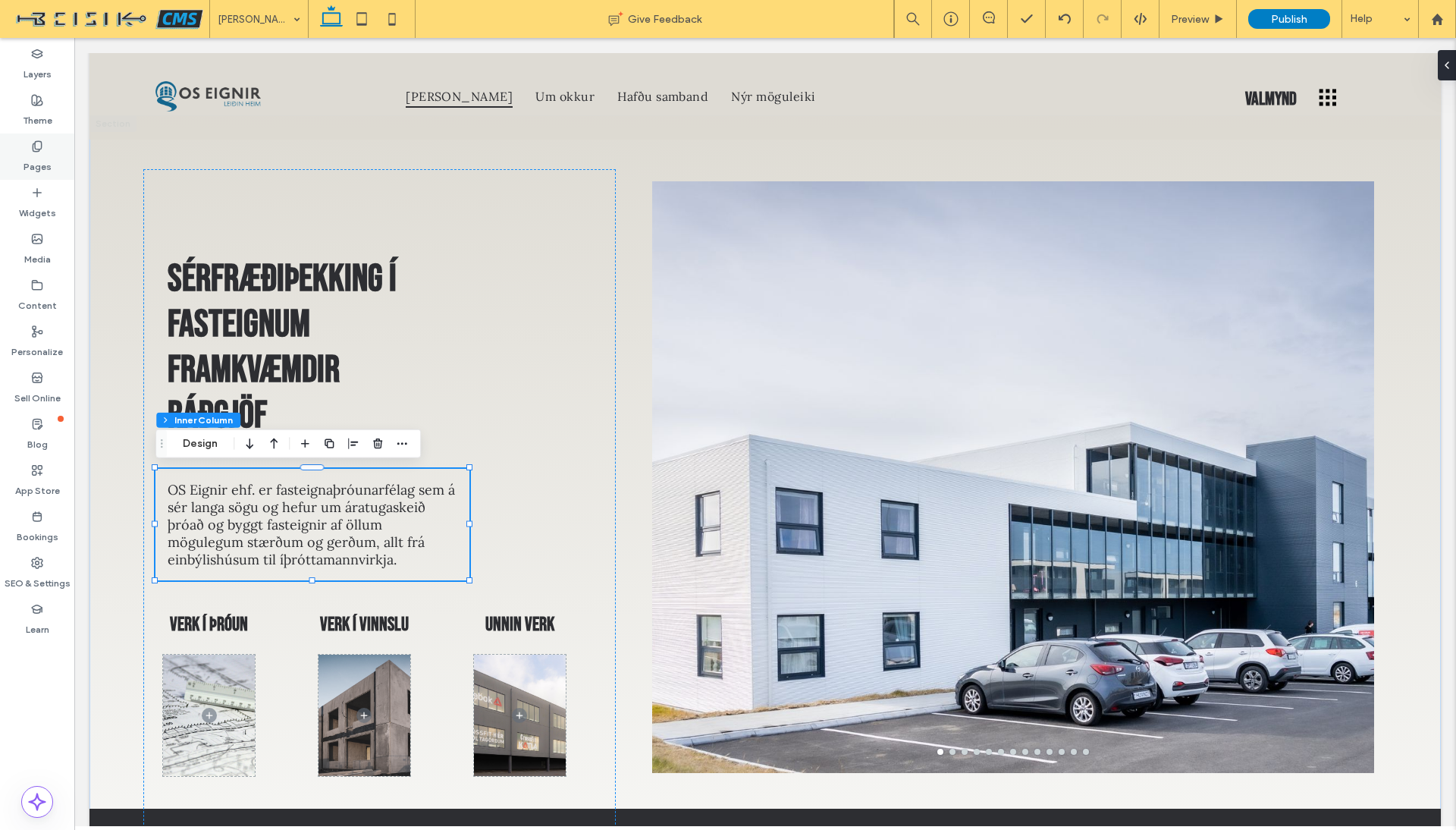
click at [43, 157] on label "Pages" at bounding box center [37, 163] width 28 height 21
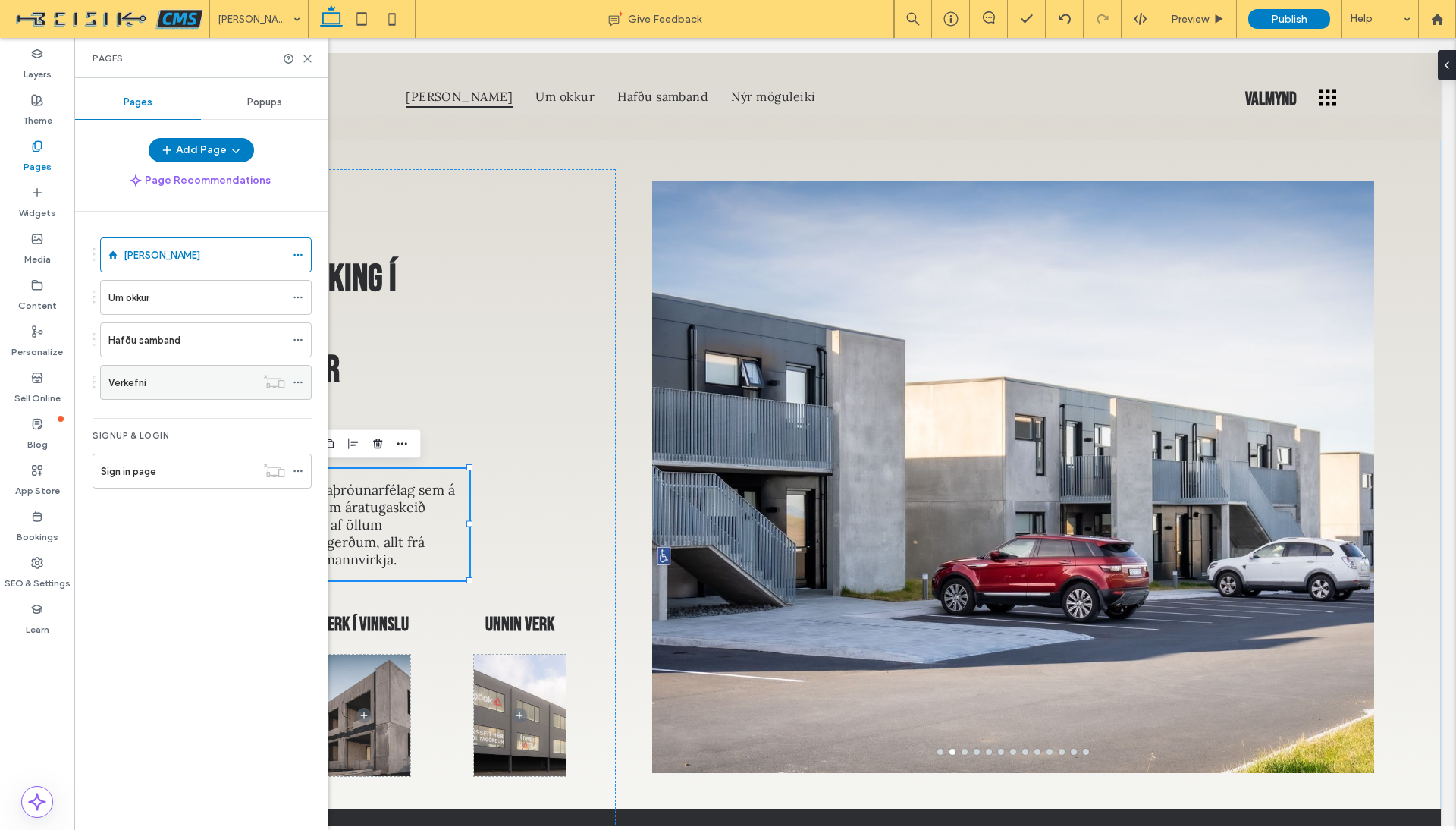
click at [150, 381] on div "Verkefni" at bounding box center [181, 382] width 147 height 16
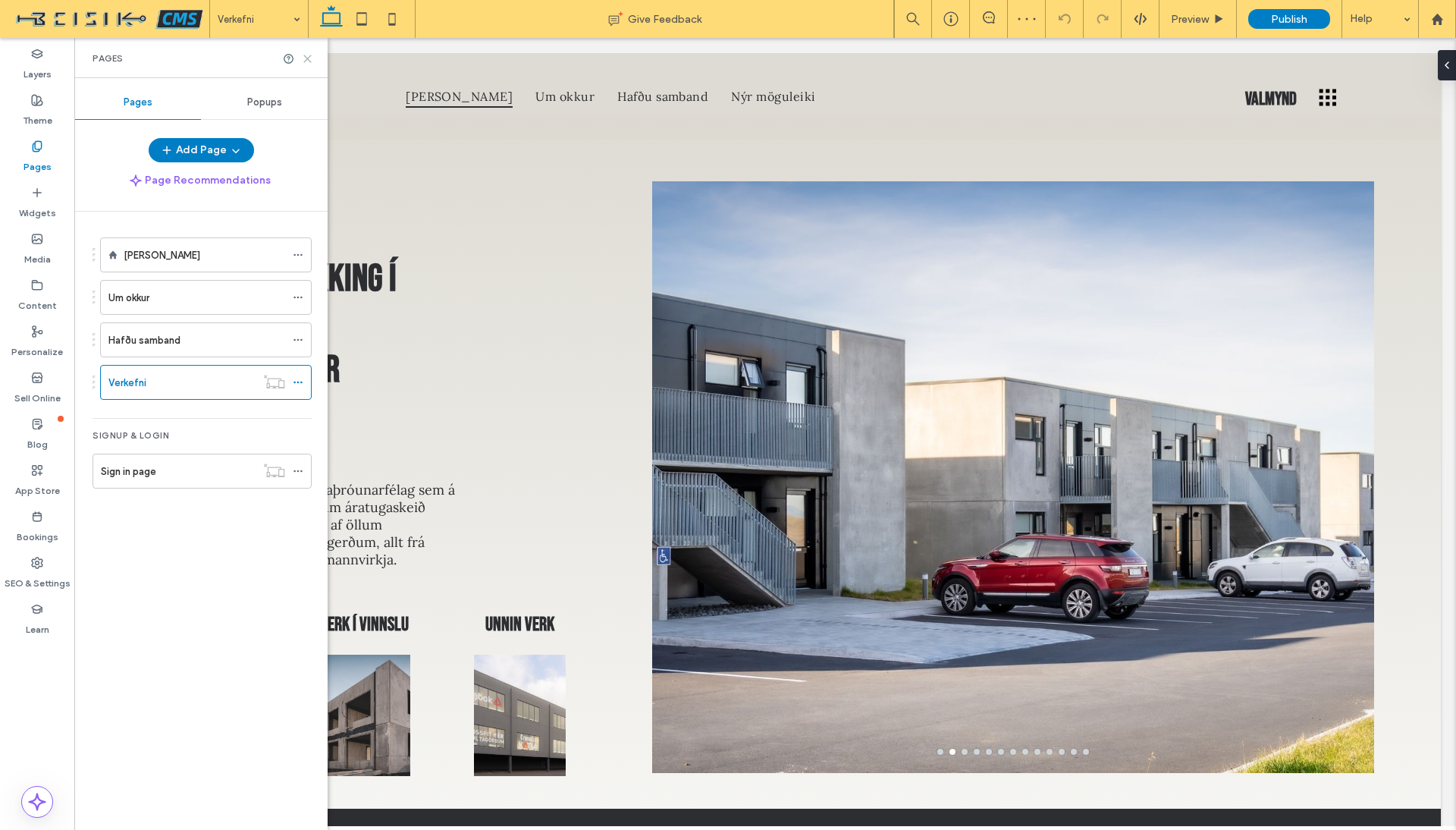
click at [307, 60] on icon at bounding box center [307, 58] width 11 height 11
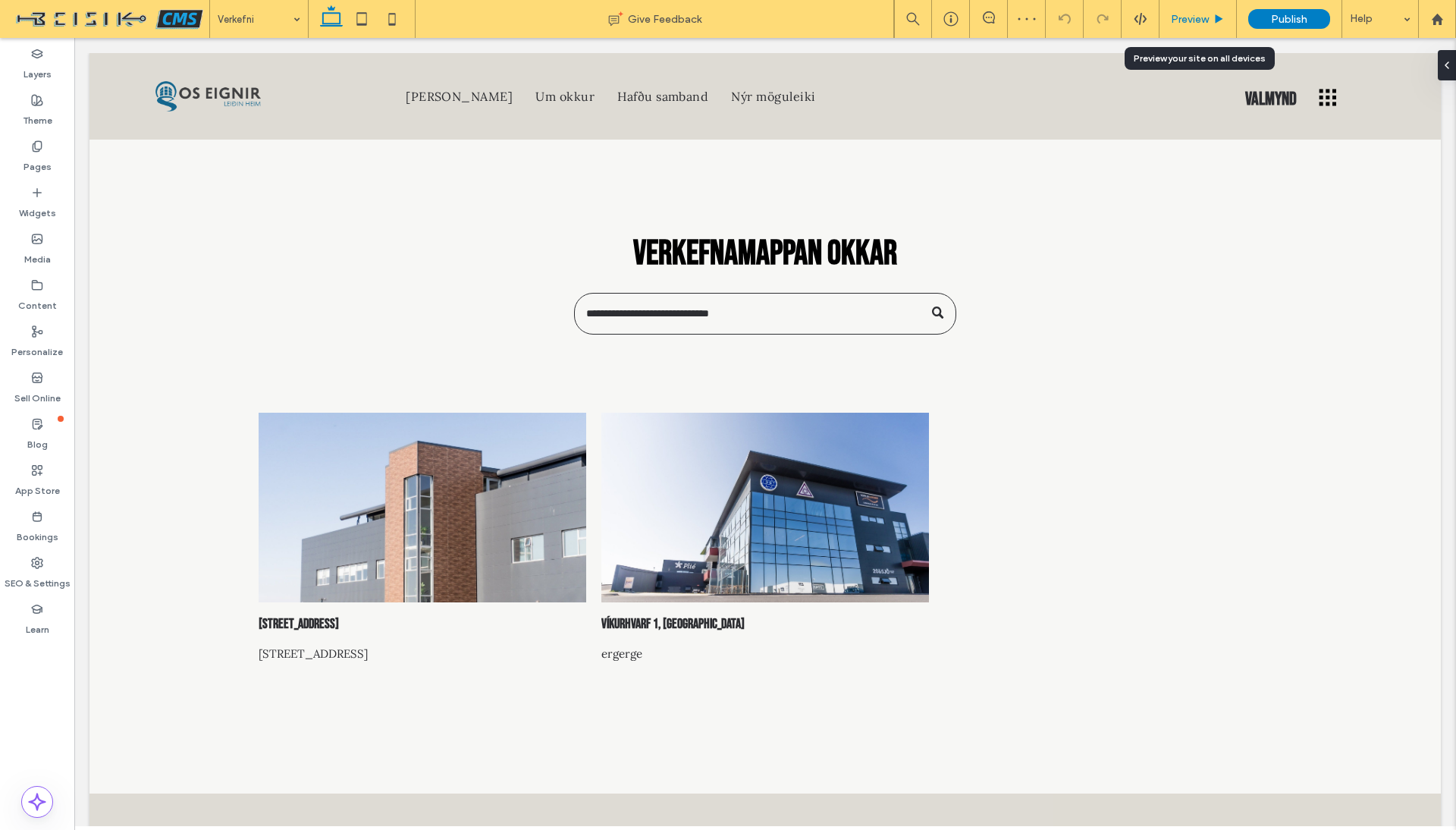
click at [1217, 15] on icon at bounding box center [1219, 19] width 11 height 11
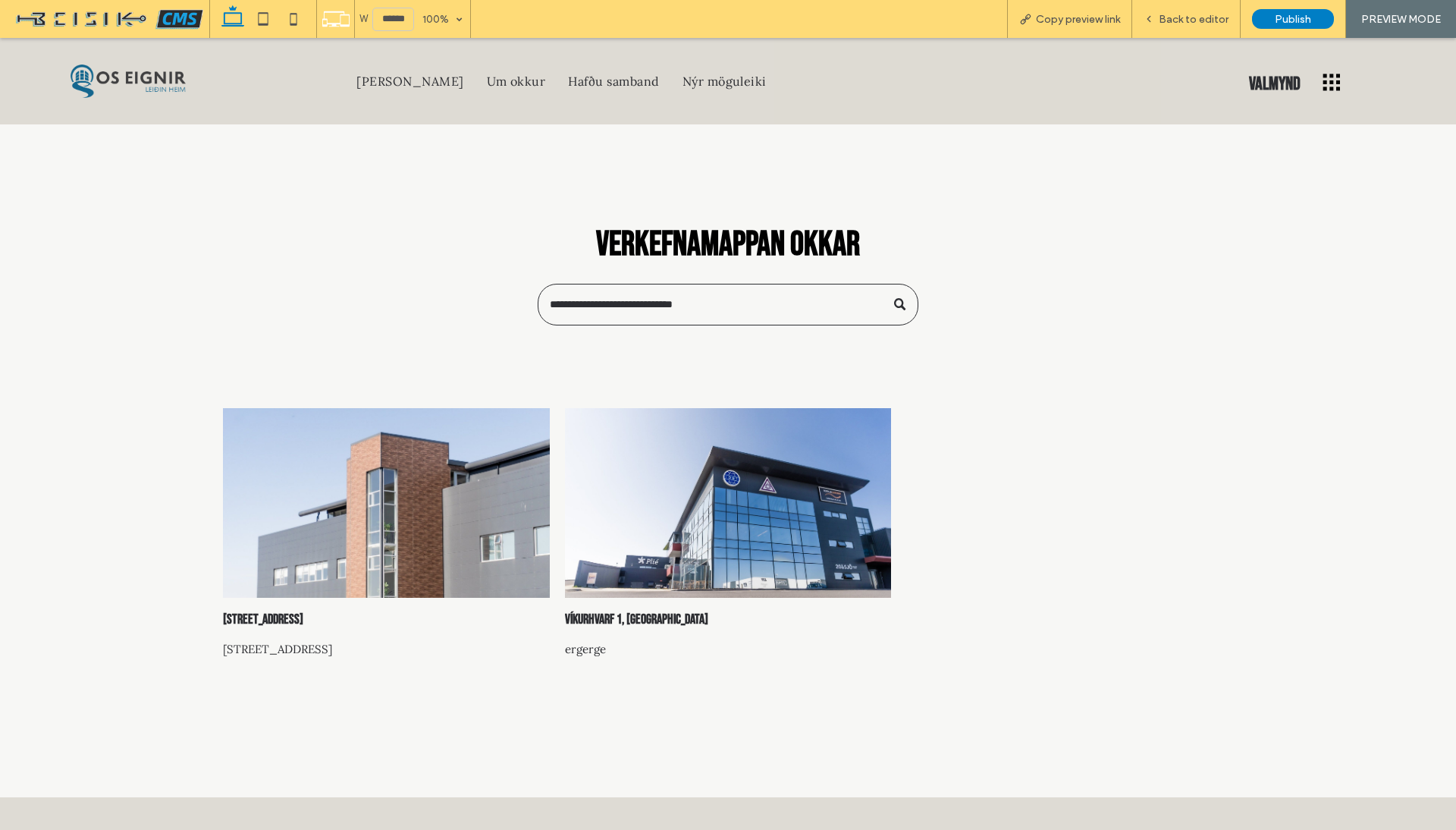
click at [416, 505] on div at bounding box center [385, 502] width 345 height 201
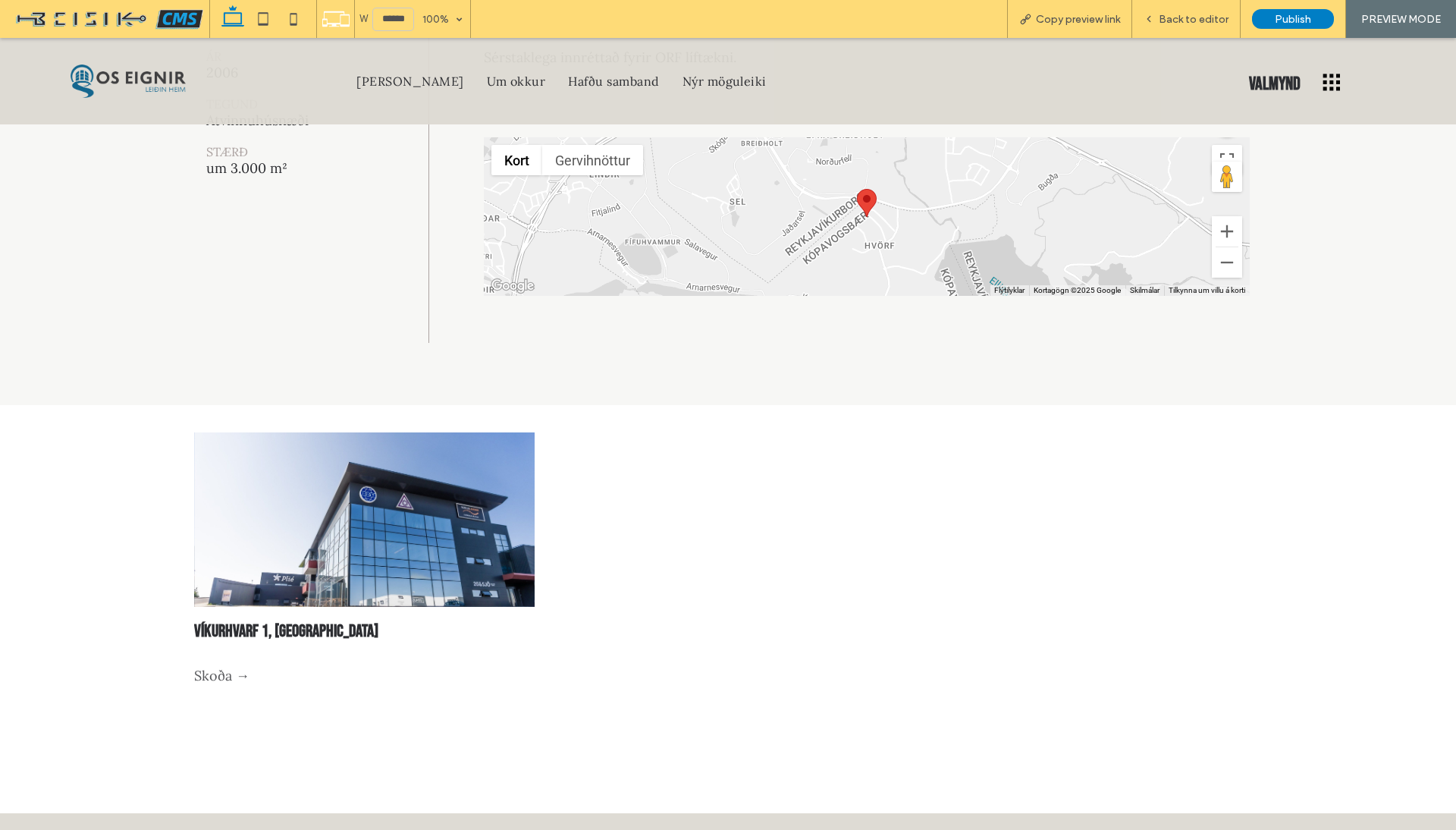
scroll to position [643, 0]
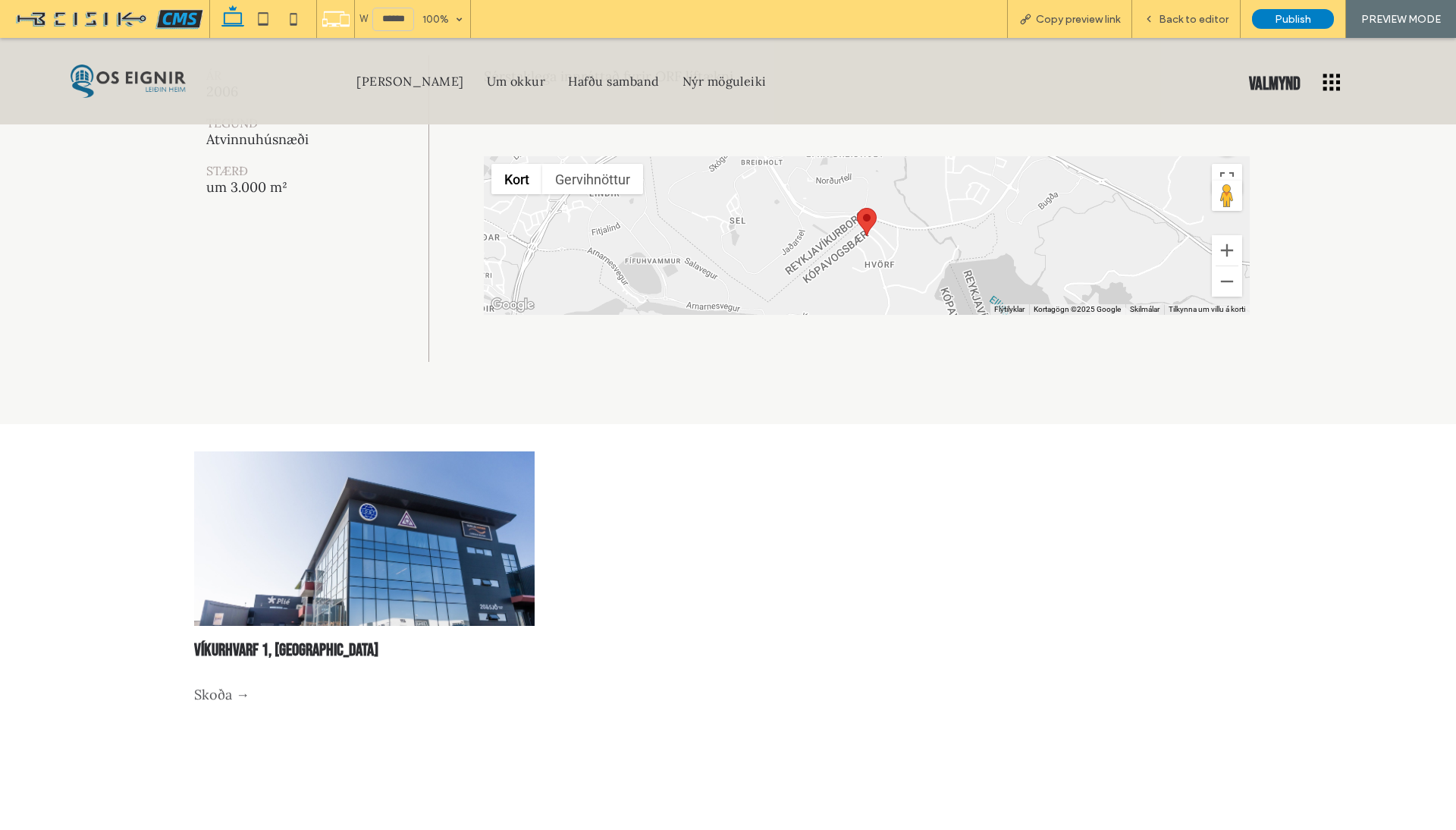
click at [431, 536] on div at bounding box center [365, 538] width 361 height 185
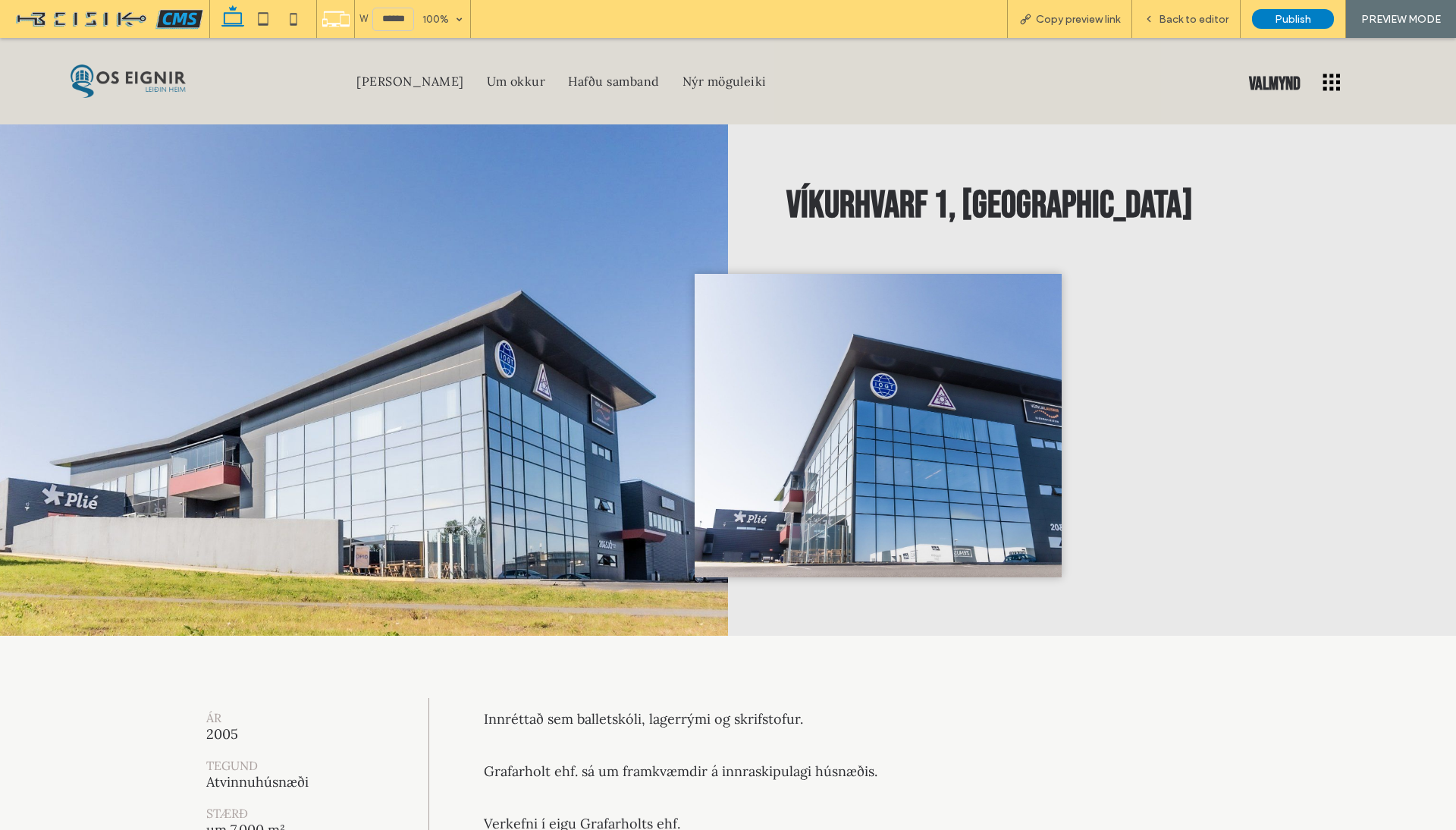
click at [1333, 87] on icon at bounding box center [1332, 81] width 38 height 38
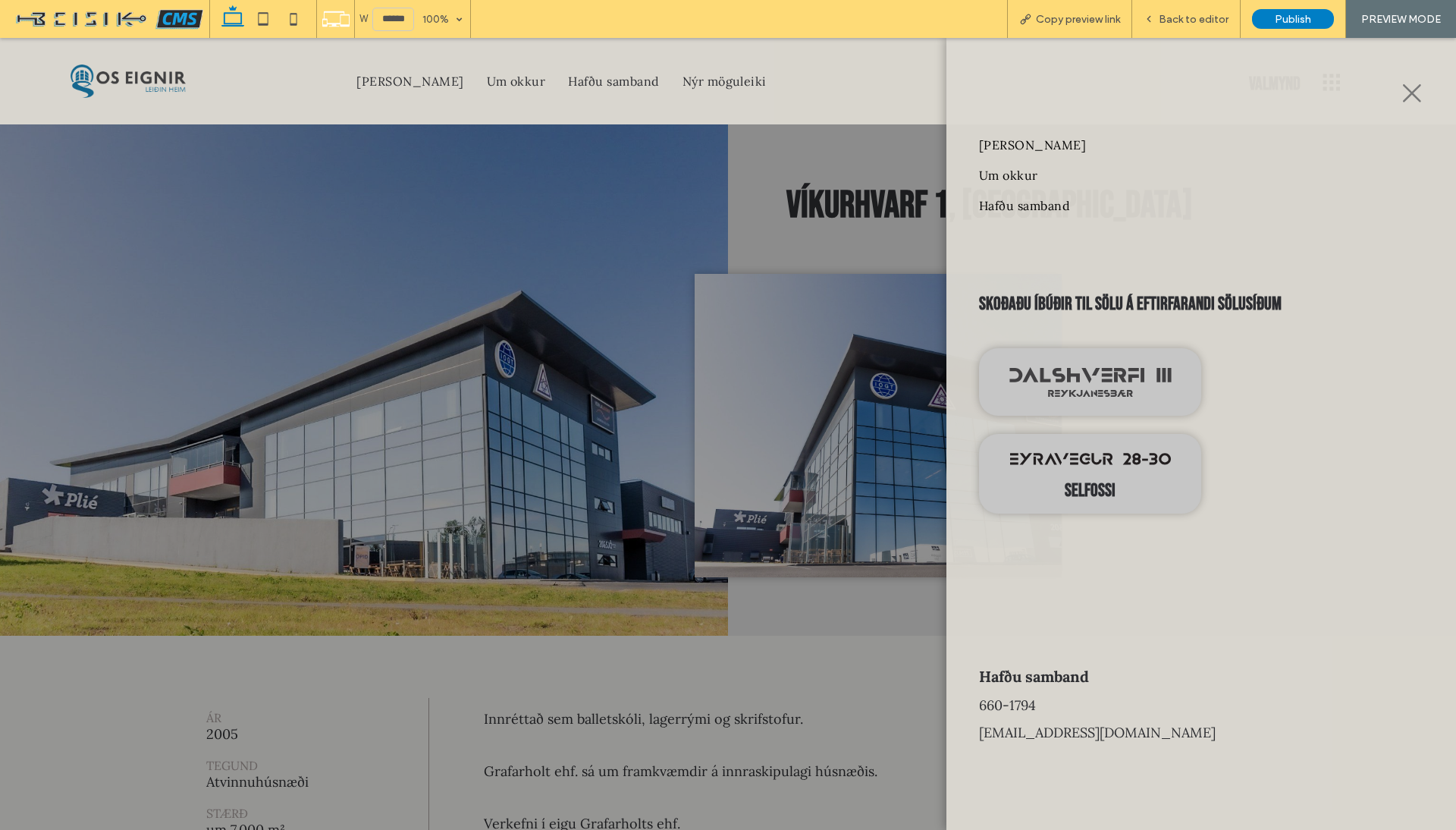
click at [1418, 82] on icon at bounding box center [1412, 93] width 23 height 23
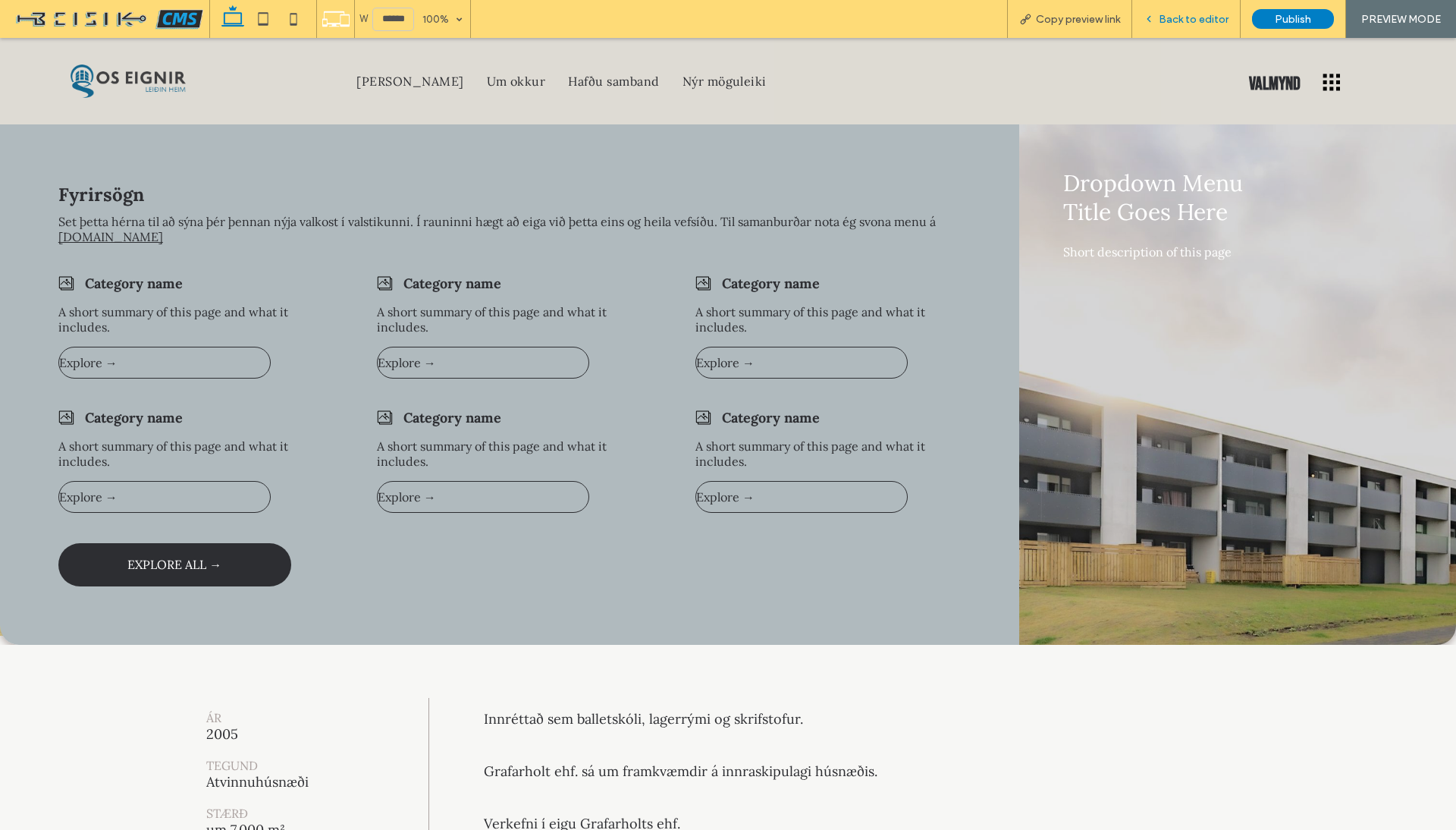
click at [1183, 22] on span "Back to editor" at bounding box center [1194, 19] width 70 height 13
click at [643, 265] on div "Fyrirsögn Set þetta hérna til að sýna þér þennan nýja valkost í valstikunni. Í …" at bounding box center [728, 384] width 1456 height 520
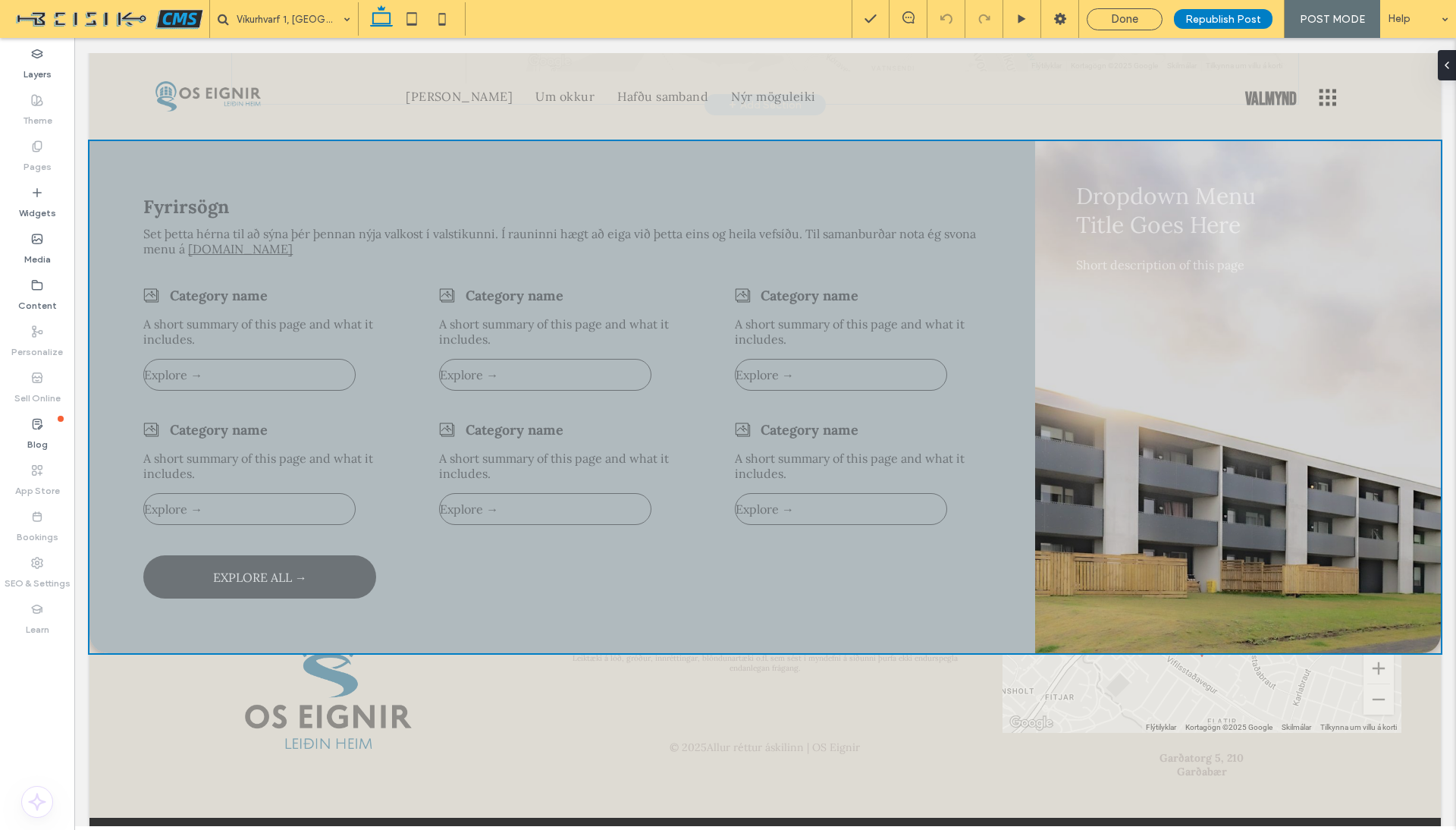
scroll to position [995, 0]
click at [491, 658] on div "FYRIRVARAR VEGNA KYNNINGAREFNIS Á þessari síðu má finna tölvuteiknaðar myndir s…" at bounding box center [765, 711] width 1351 height 339
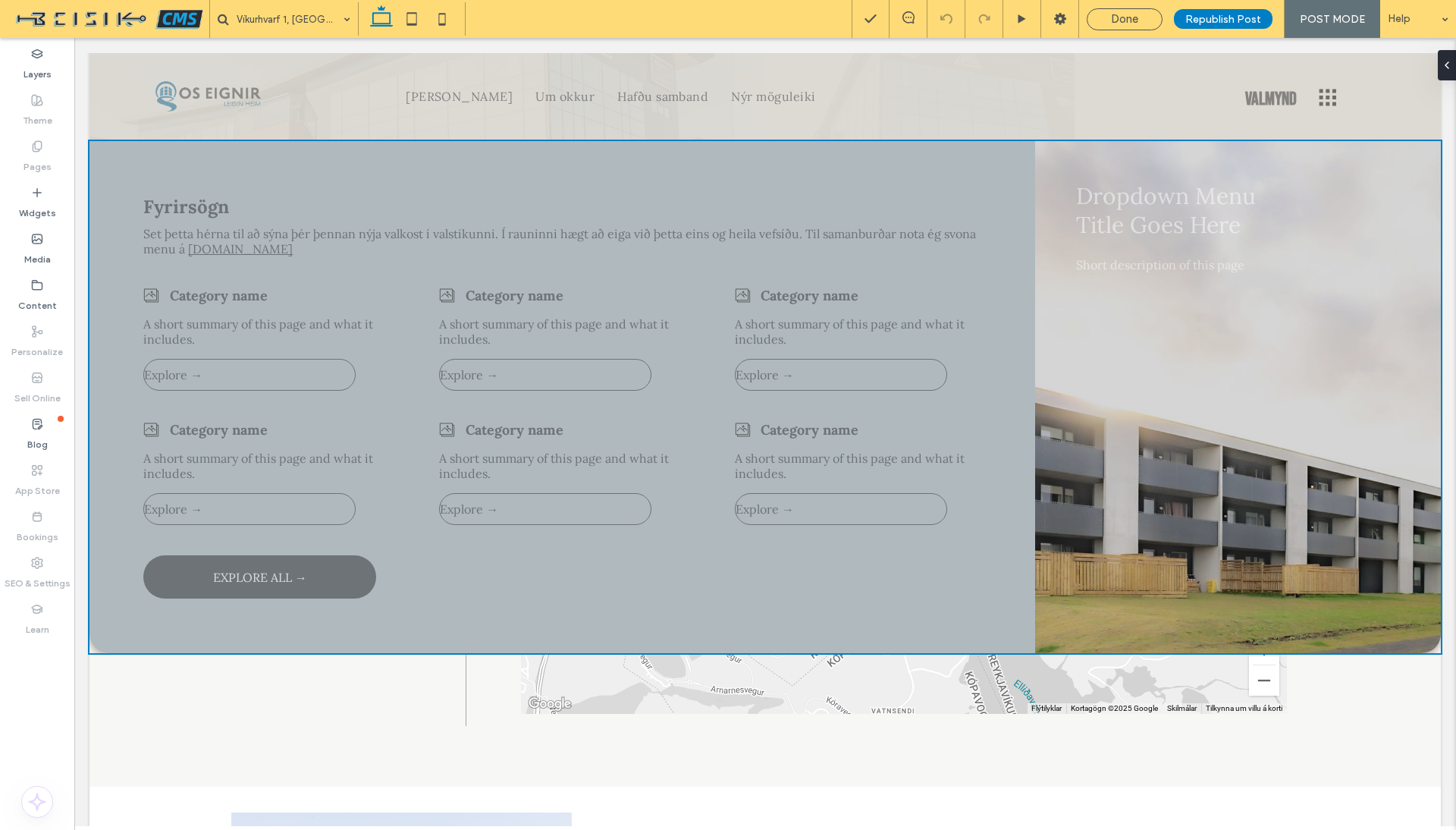
scroll to position [0, 0]
